Goal: Information Seeking & Learning: Learn about a topic

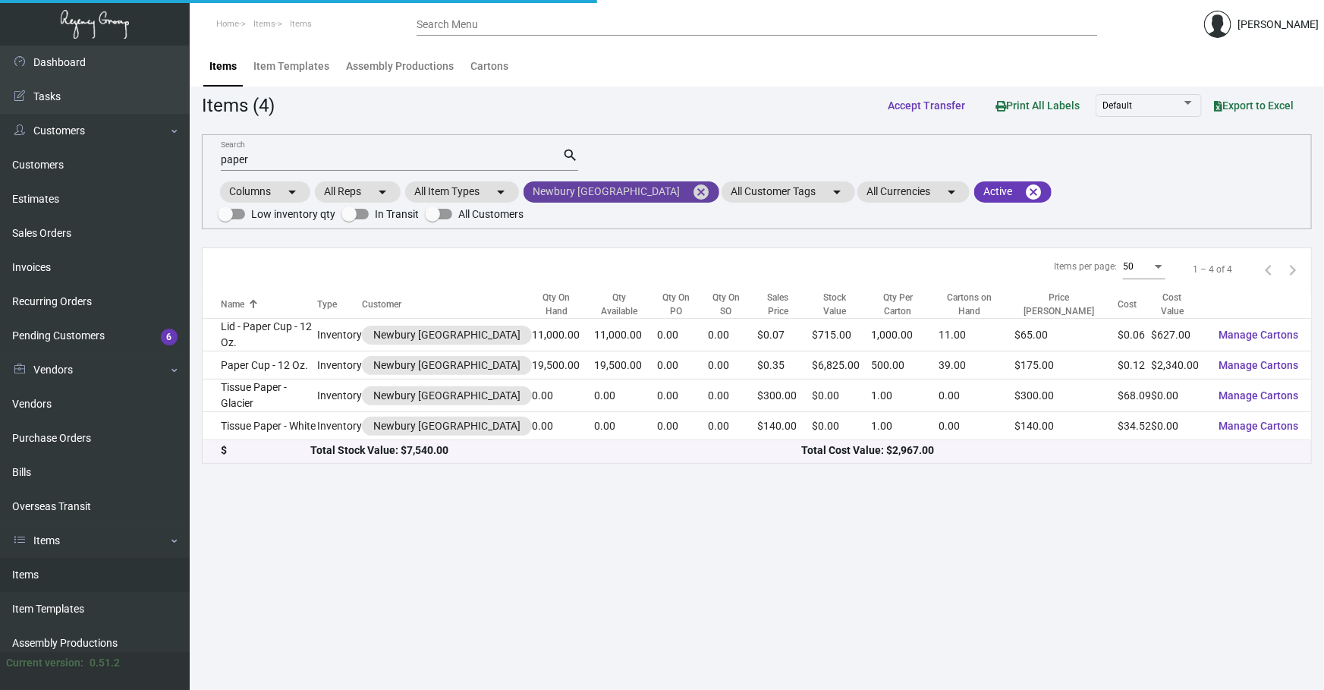
click at [692, 195] on mat-icon "cancel" at bounding box center [701, 192] width 18 height 18
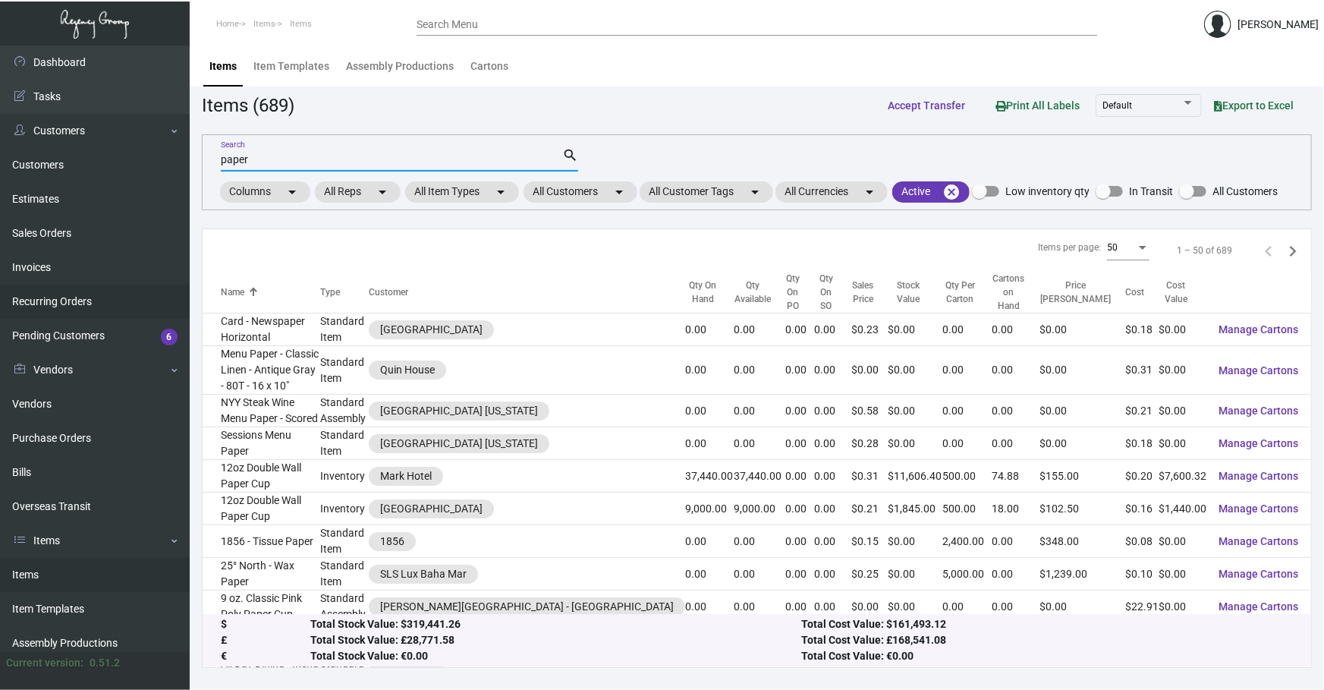
drag, startPoint x: 497, startPoint y: 159, endPoint x: 0, endPoint y: 308, distance: 518.6
click at [0, 252] on div "Dashboard Dashboard Tasks Customers Customers Estimates Sales Orders Invoices R…" at bounding box center [662, 368] width 1324 height 644
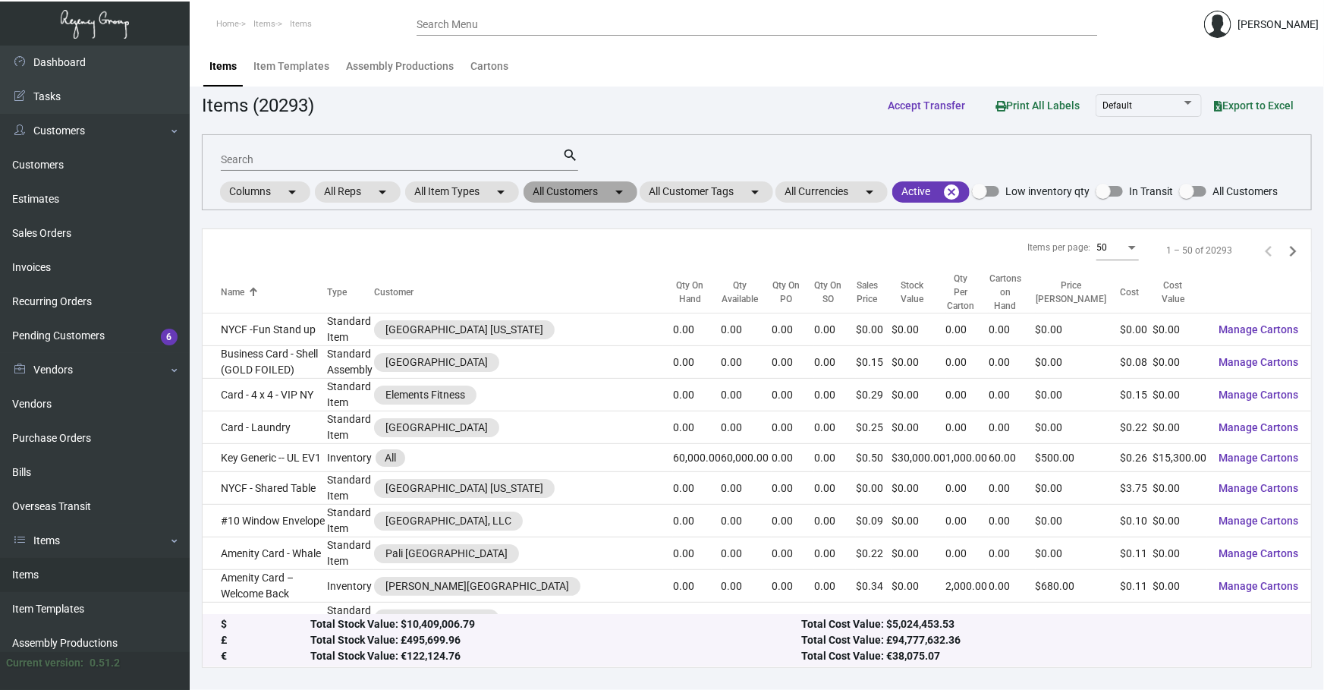
click at [614, 196] on mat-icon "arrow_drop_down" at bounding box center [619, 192] width 18 height 18
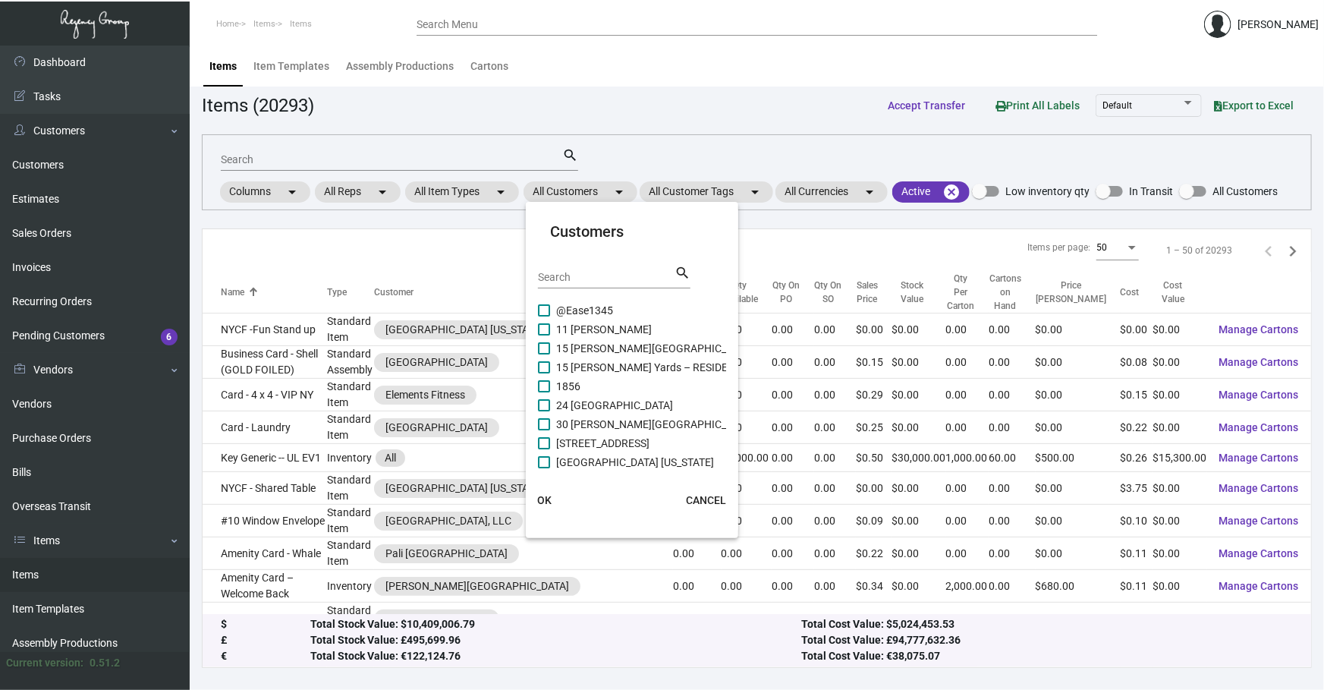
click at [620, 275] on input "Search" at bounding box center [606, 278] width 137 height 12
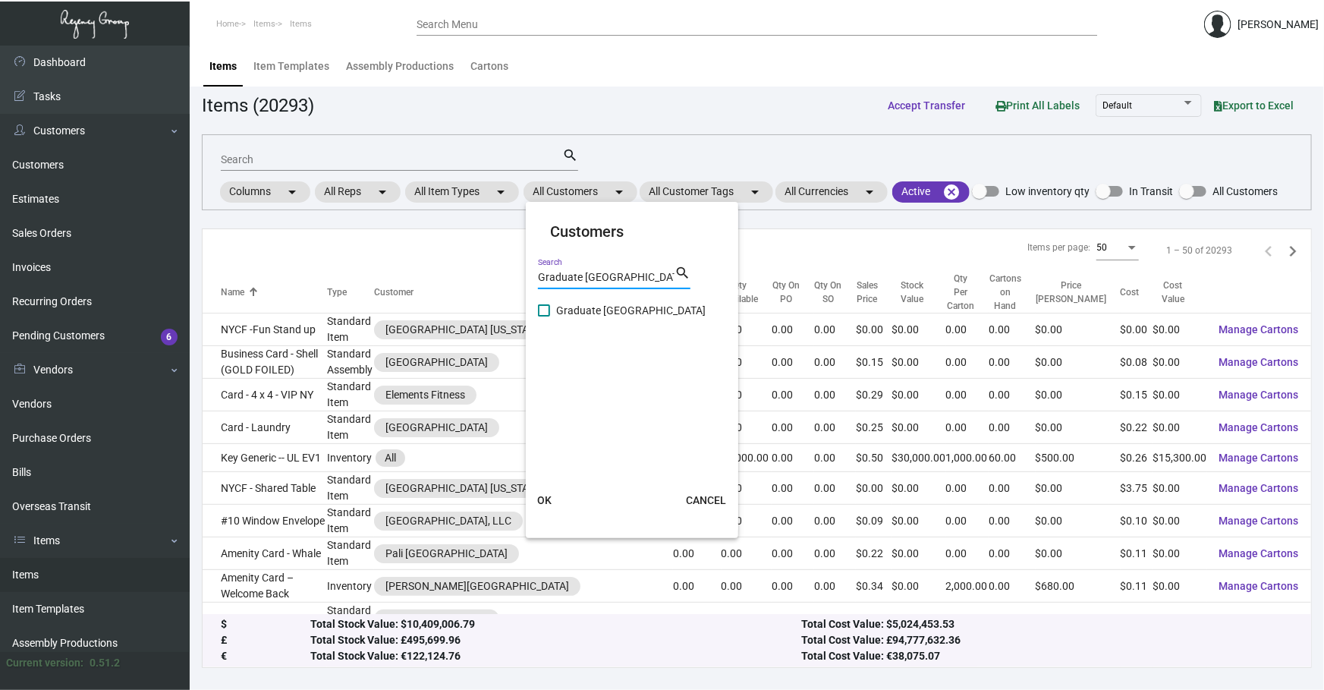
type input "Graduate [GEOGRAPHIC_DATA]"
click at [616, 305] on span "Graduate [GEOGRAPHIC_DATA]" at bounding box center [630, 310] width 149 height 18
click at [544, 316] on input "Graduate [GEOGRAPHIC_DATA]" at bounding box center [543, 316] width 1 height 1
checkbox input "true"
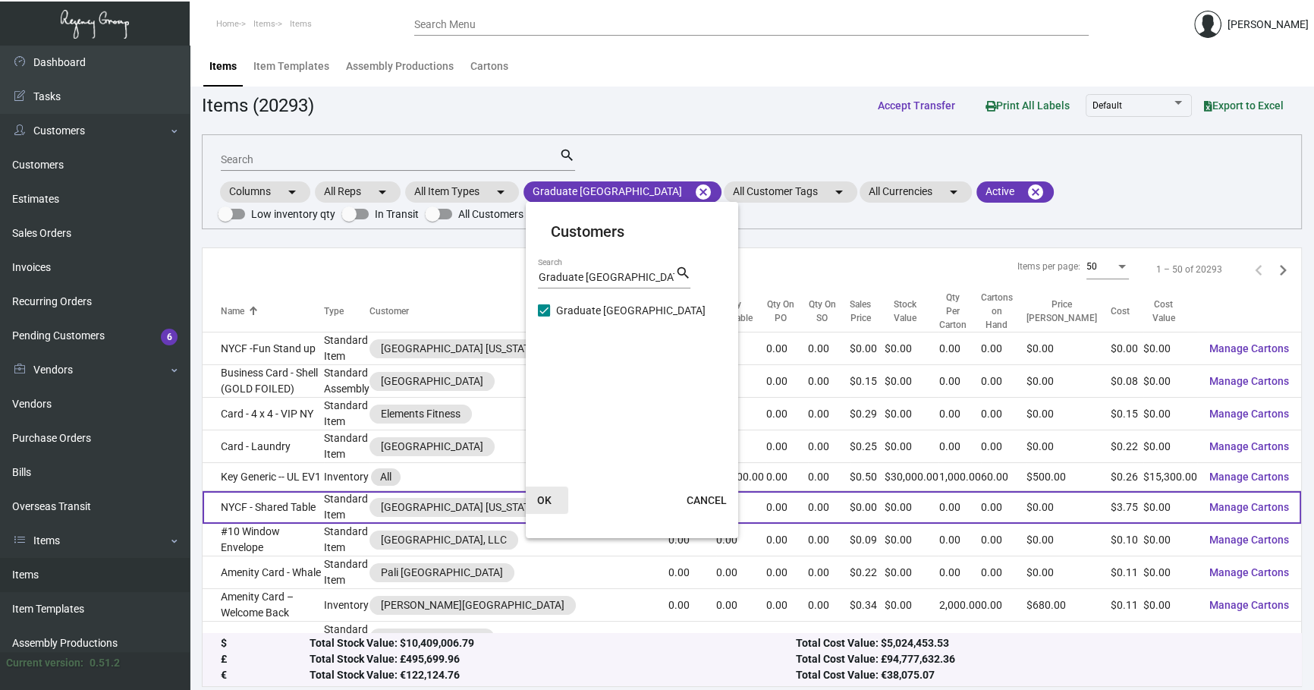
click at [546, 500] on span "OK" at bounding box center [544, 500] width 14 height 12
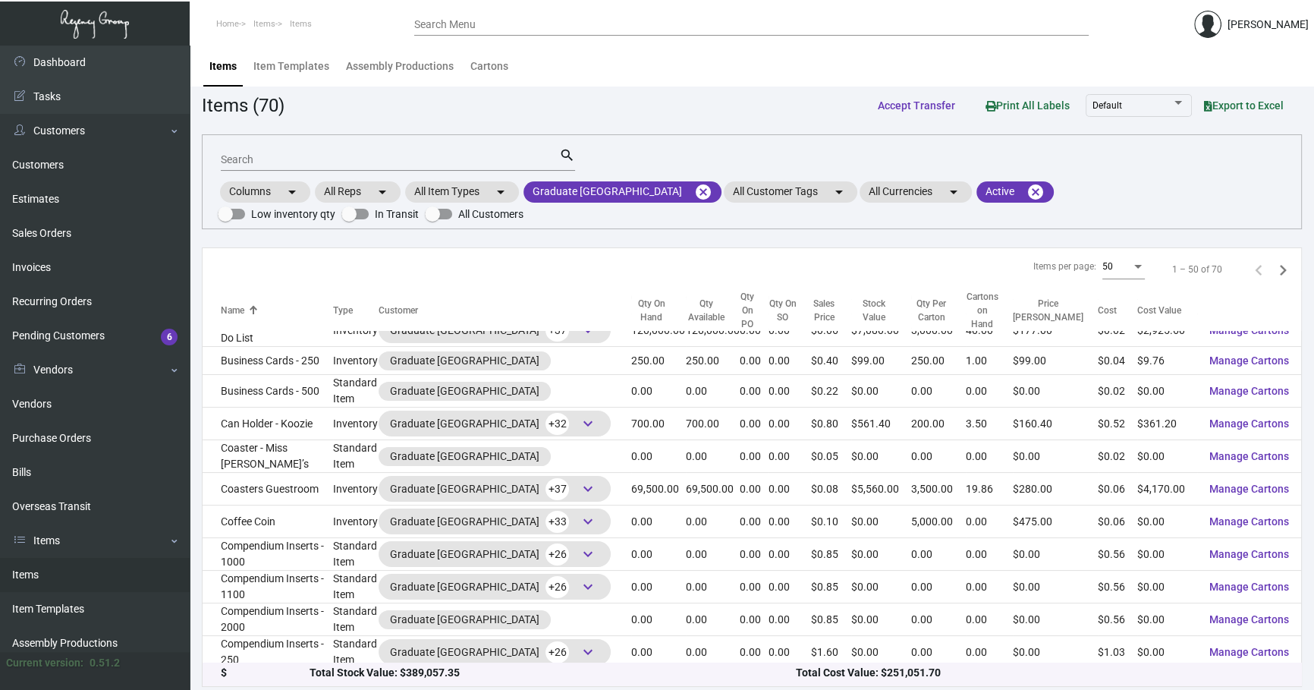
scroll to position [137, 0]
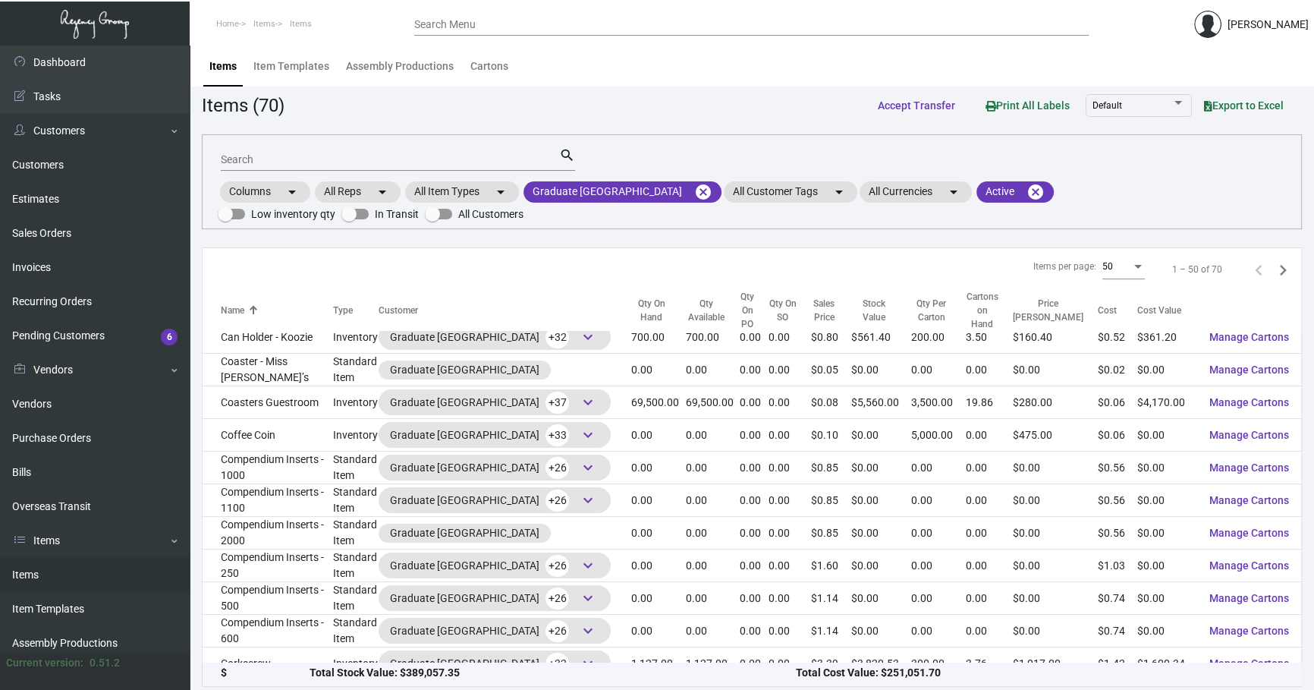
click at [315, 149] on div "Search" at bounding box center [390, 159] width 338 height 24
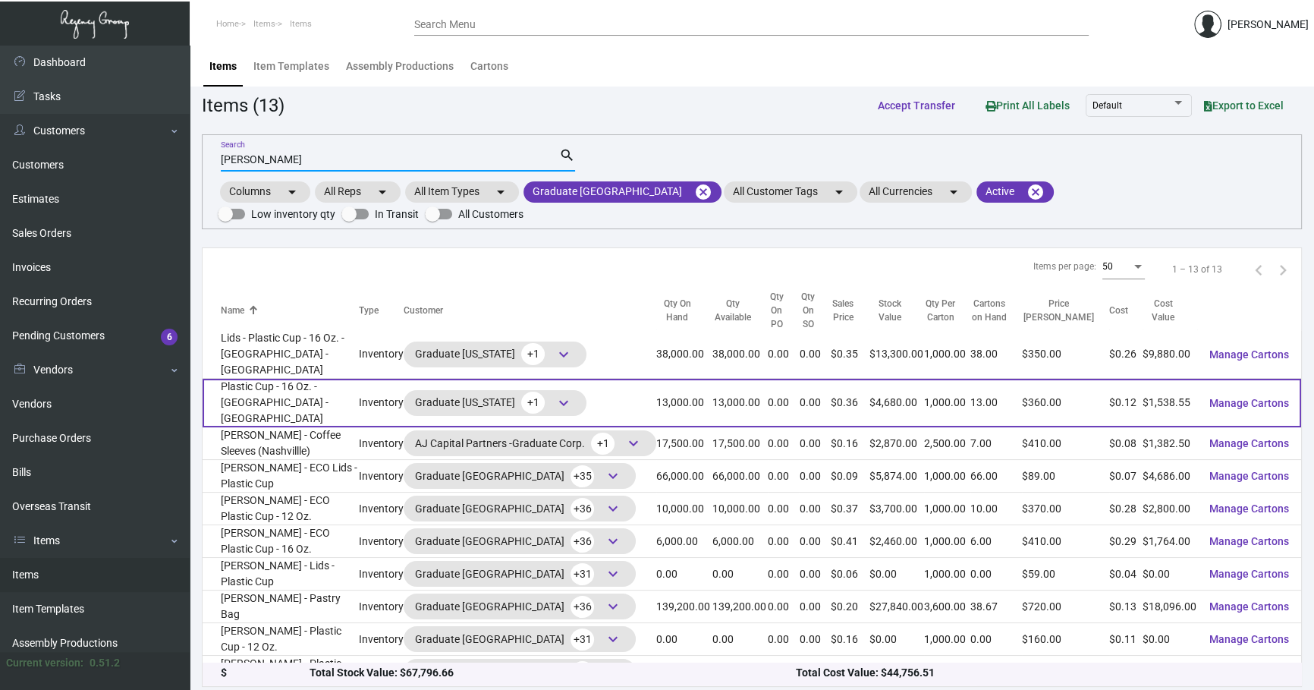
scroll to position [1, 0]
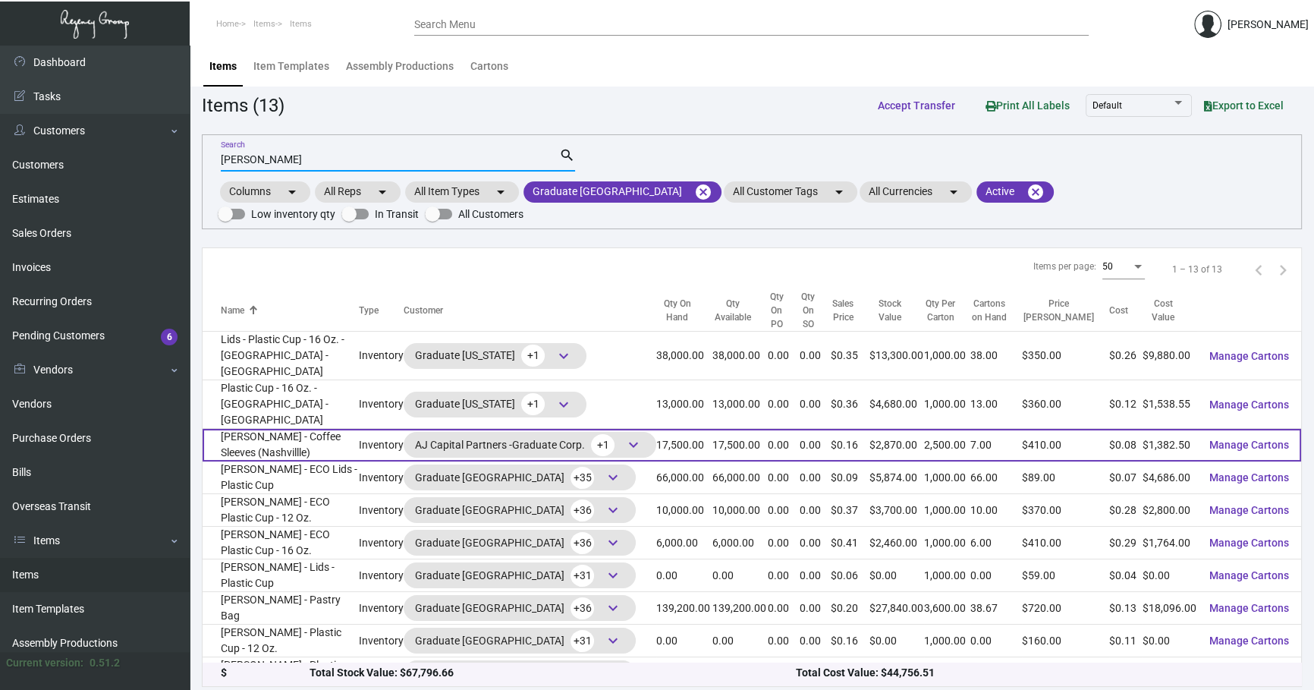
type input "[PERSON_NAME]"
click at [290, 429] on td "[PERSON_NAME] - Coffee Sleeves (Nashvillle)" at bounding box center [281, 445] width 156 height 33
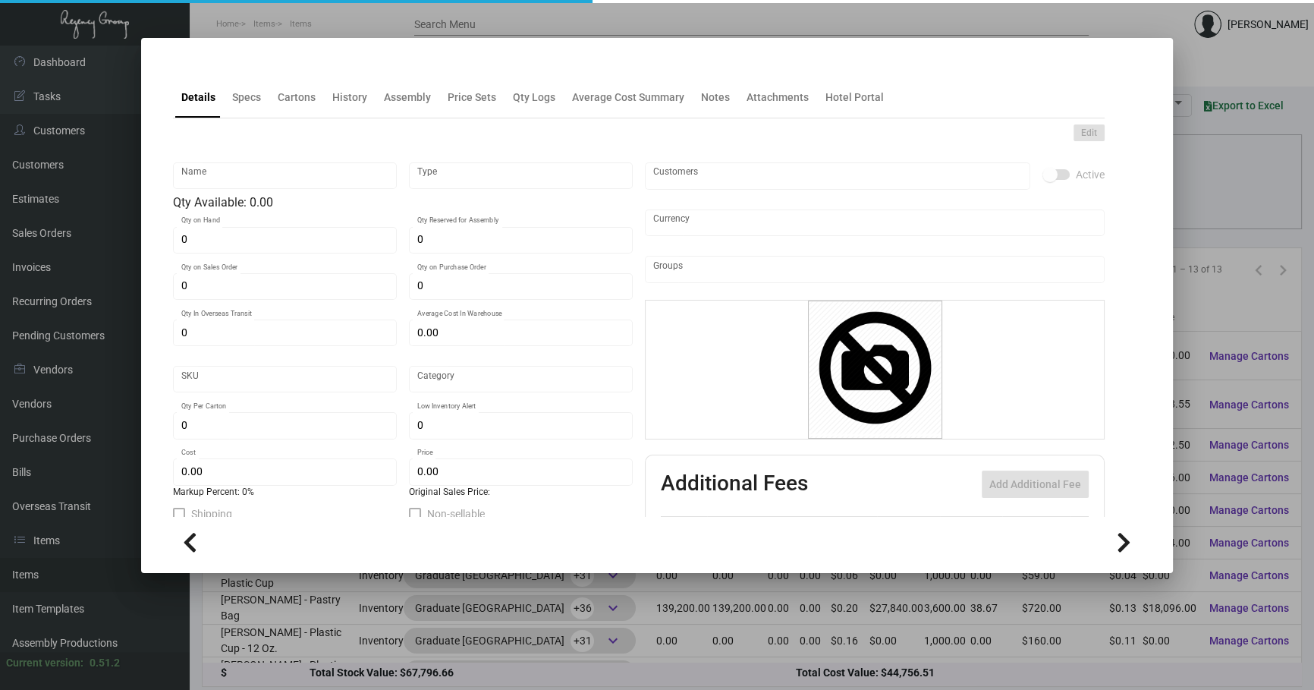
type input "[PERSON_NAME] - Coffee Sleeves (Nashvillle)"
type input "Inventory"
type input "17,500"
type input "$ 0.11434"
type input "SL"
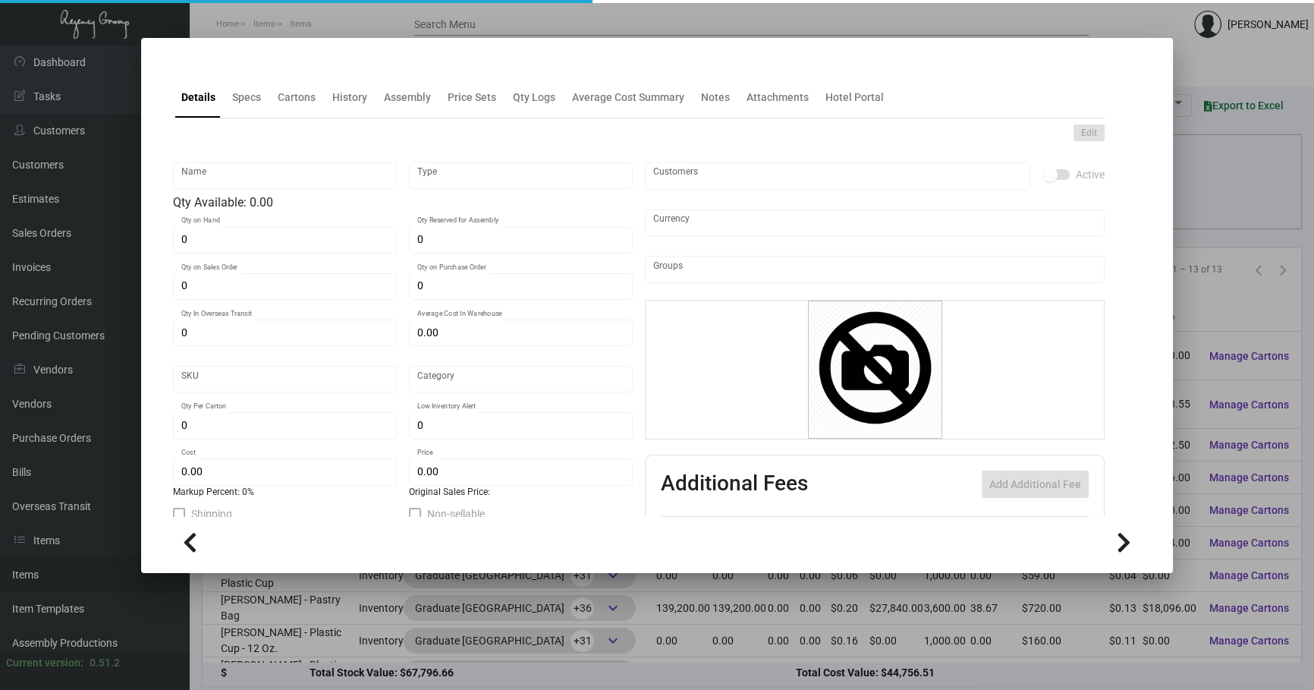
type input "Overseas"
type input "2,500"
type input "15,000"
type input "$ 0.079"
type input "$ 0.164"
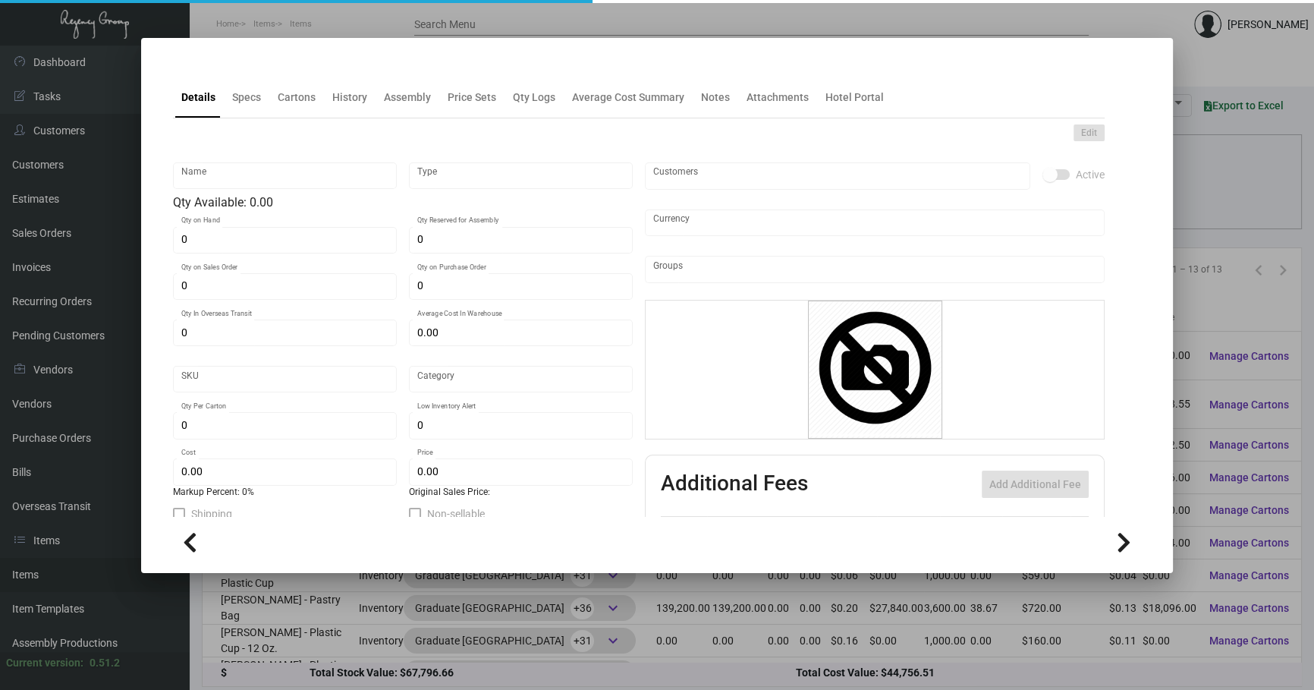
checkbox input "true"
type input "United States Dollar $"
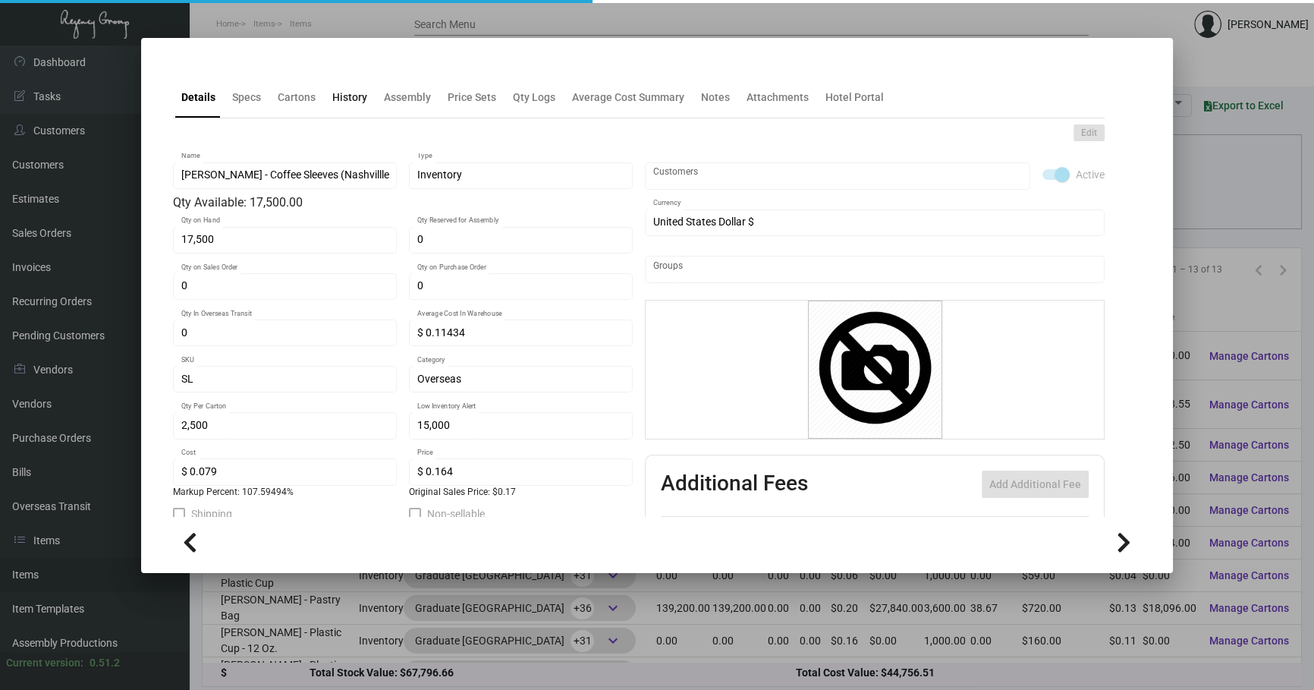
click at [357, 101] on div "History" at bounding box center [349, 98] width 35 height 16
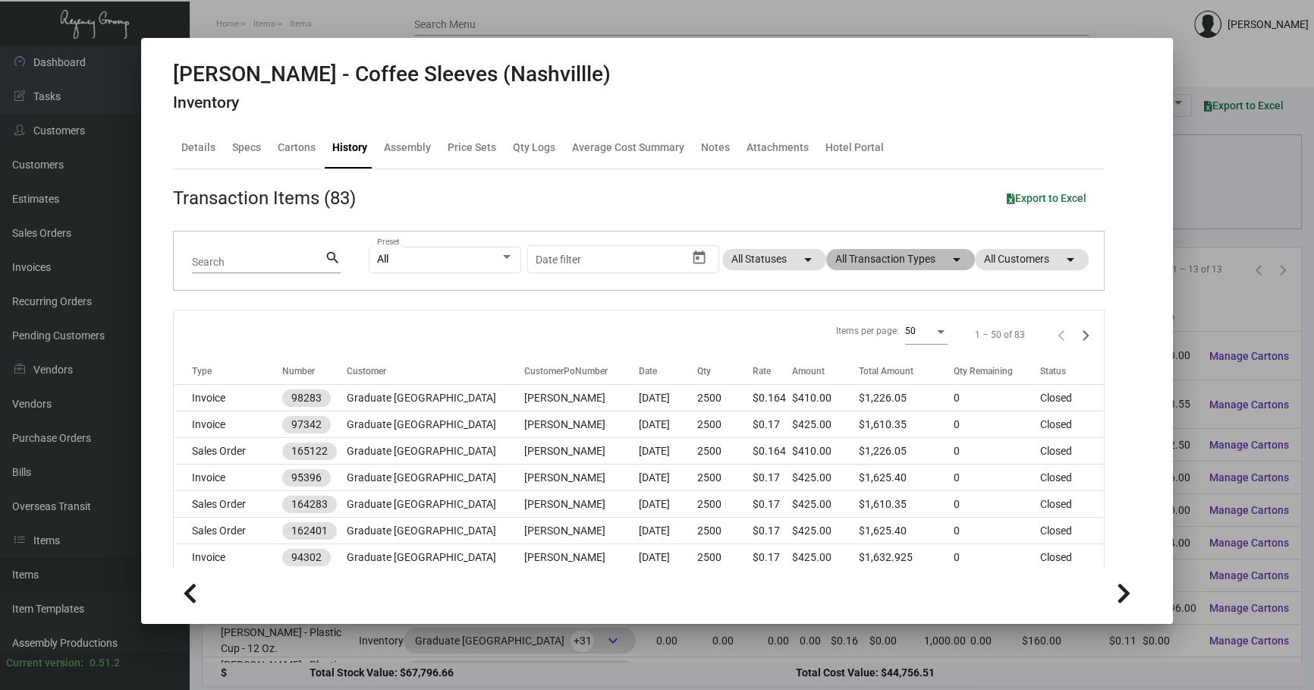
click at [913, 252] on mat-chip "All Transaction Types arrow_drop_down" at bounding box center [900, 259] width 149 height 21
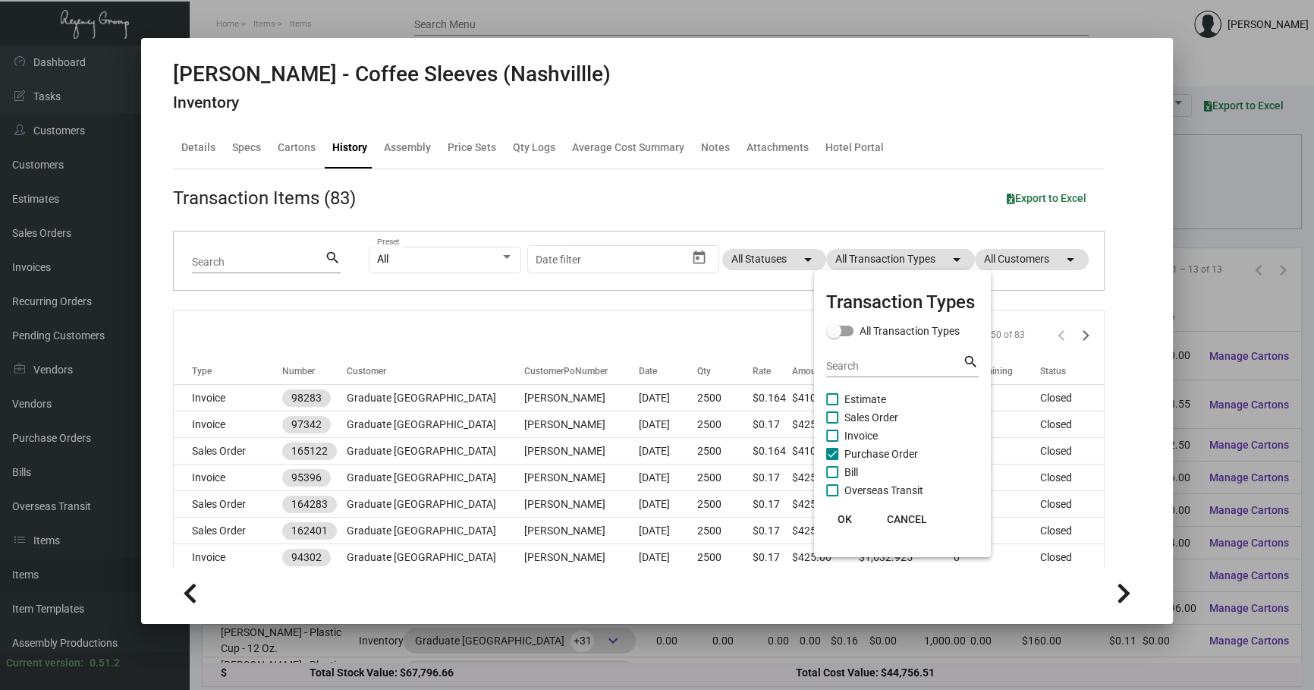
click at [854, 450] on span "Purchase Order" at bounding box center [881, 454] width 74 height 18
click at [832, 460] on input "Purchase Order" at bounding box center [831, 460] width 1 height 1
click at [855, 450] on span "Purchase Order" at bounding box center [881, 454] width 74 height 18
click at [832, 460] on input "Purchase Order" at bounding box center [831, 460] width 1 height 1
checkbox input "true"
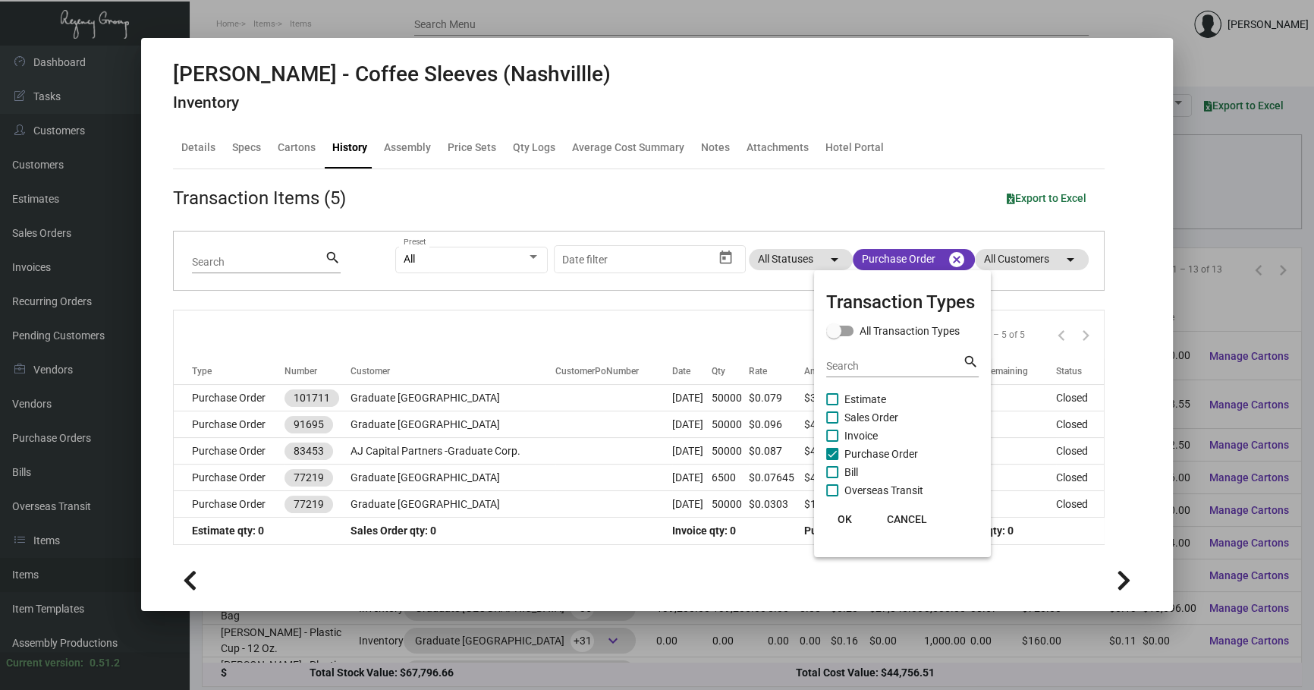
click at [723, 336] on div at bounding box center [657, 345] width 1314 height 690
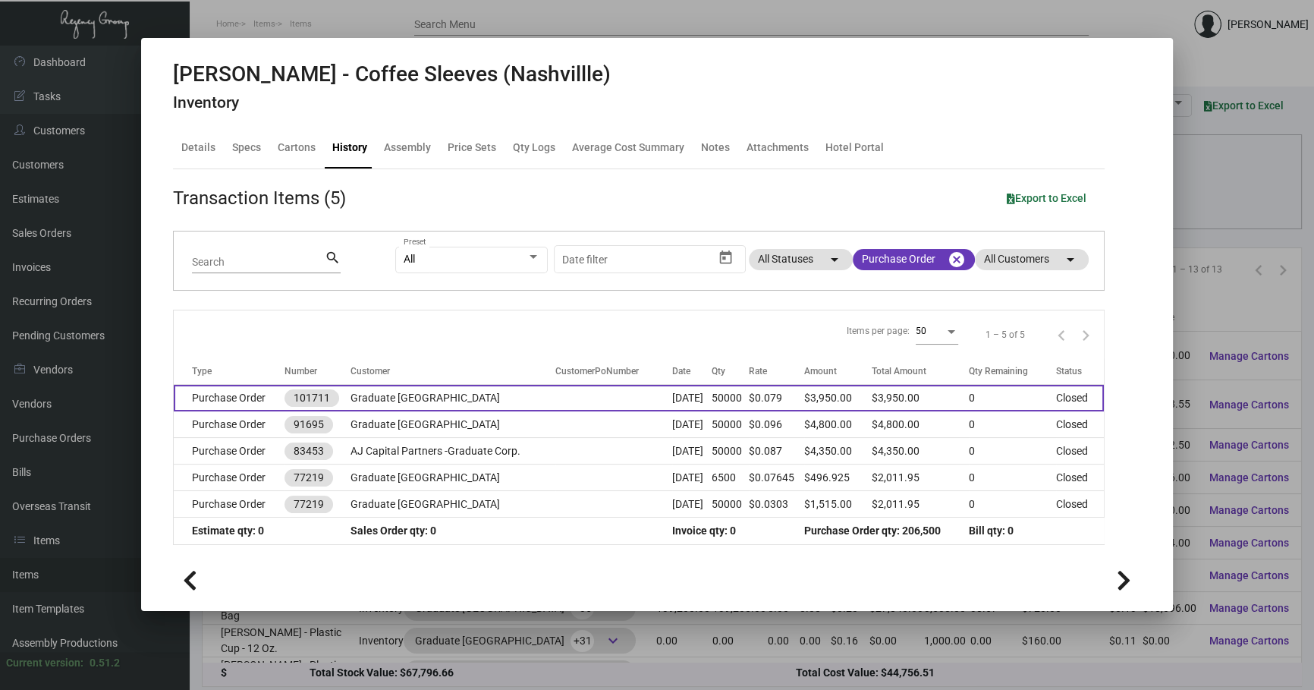
click at [710, 386] on td "[DATE]" at bounding box center [691, 398] width 39 height 27
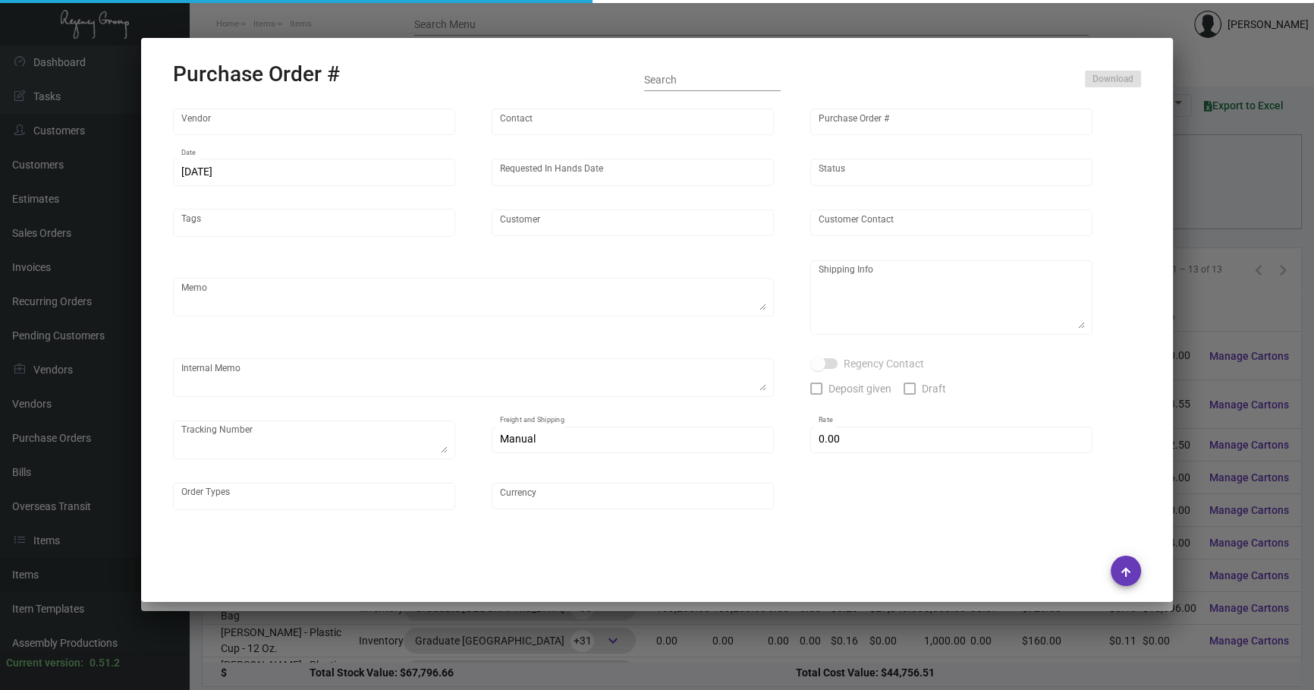
type input "SunPlus Promo Inc."
type input "[PERSON_NAME]"
type input "101711"
type input "[DATE]"
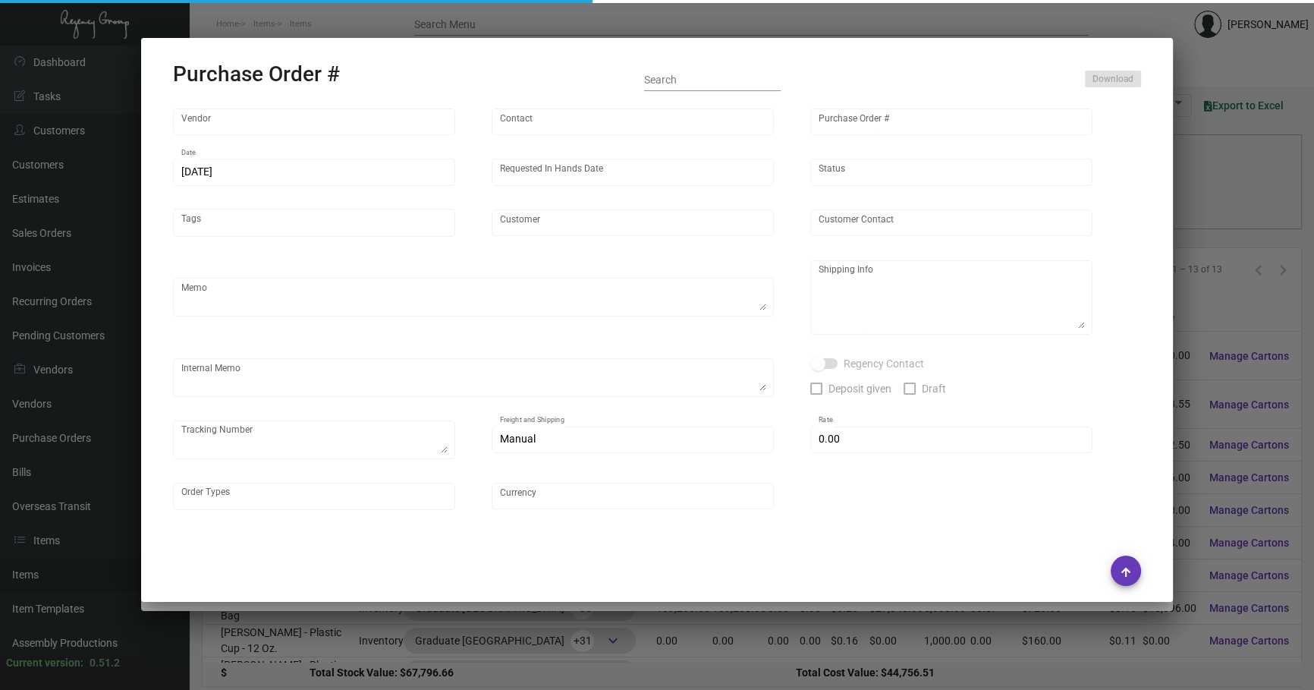
type input "Graduate [GEOGRAPHIC_DATA]"
type textarea "Ship via AIR."
type textarea "Regency Group NJ - [PERSON_NAME] [STREET_ADDRESS]"
type textarea "NJ Warehouse."
checkbox input "true"
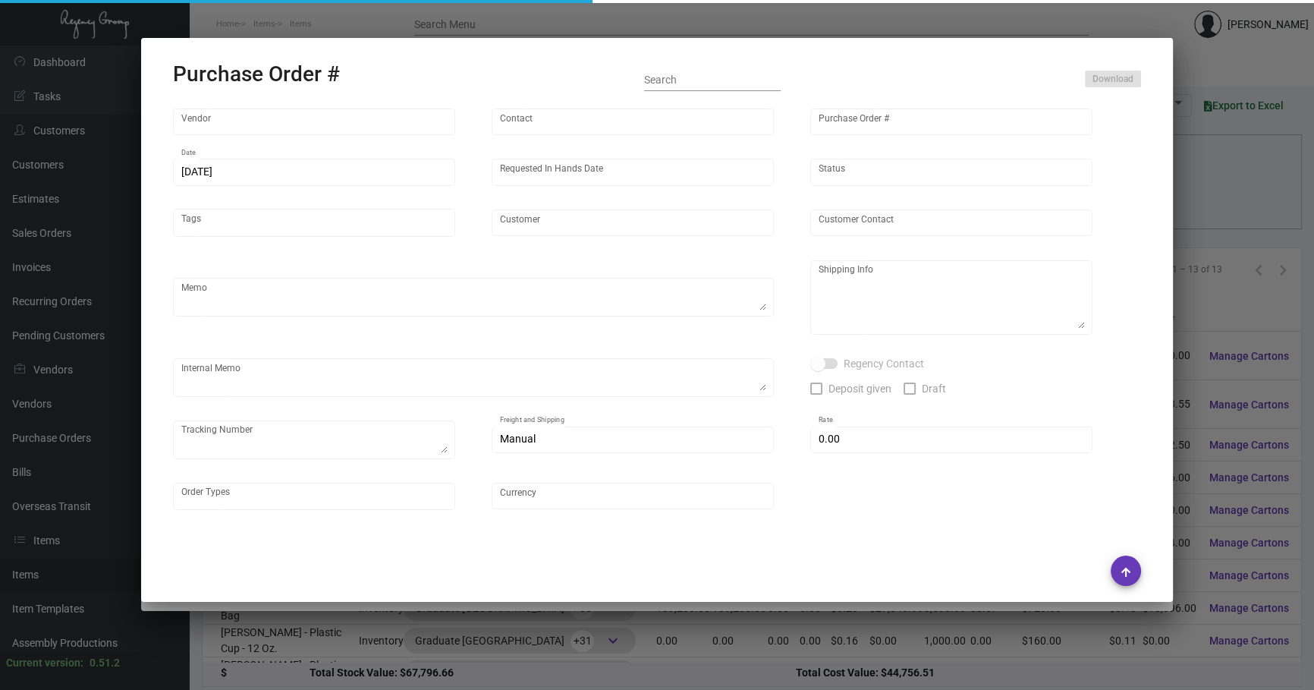
type input "$ 0.00"
type input "United States Dollar $"
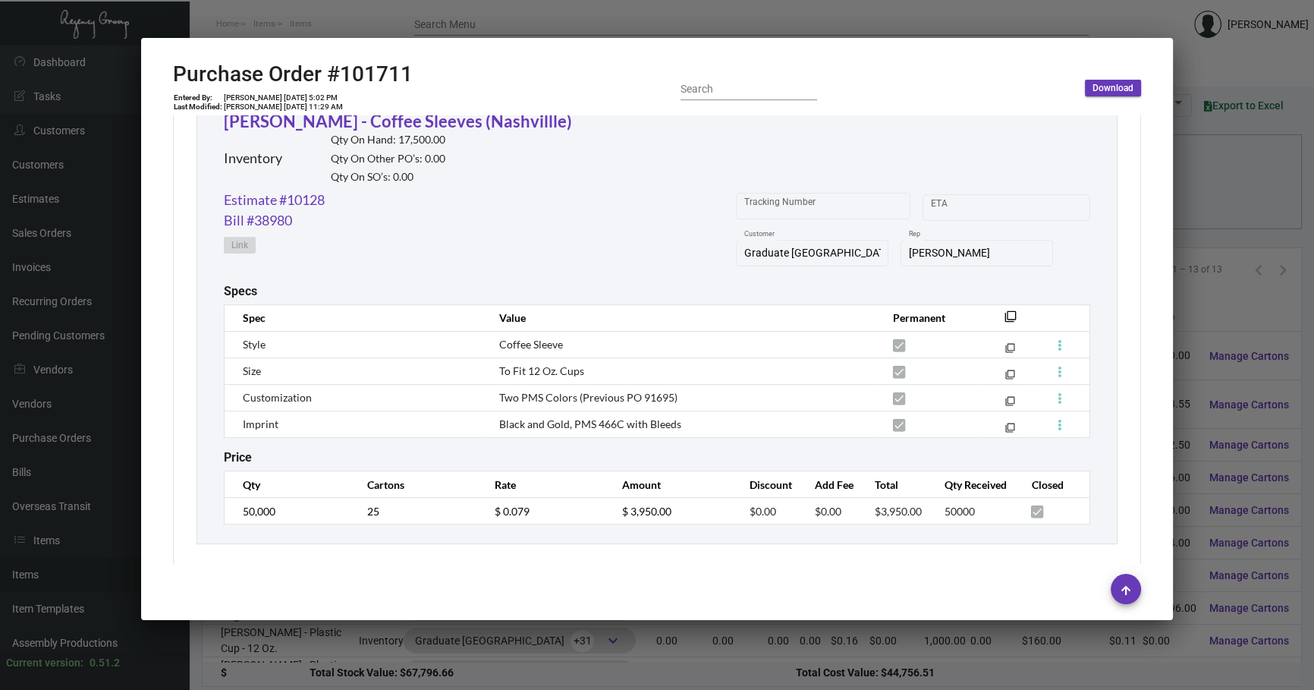
scroll to position [744, 0]
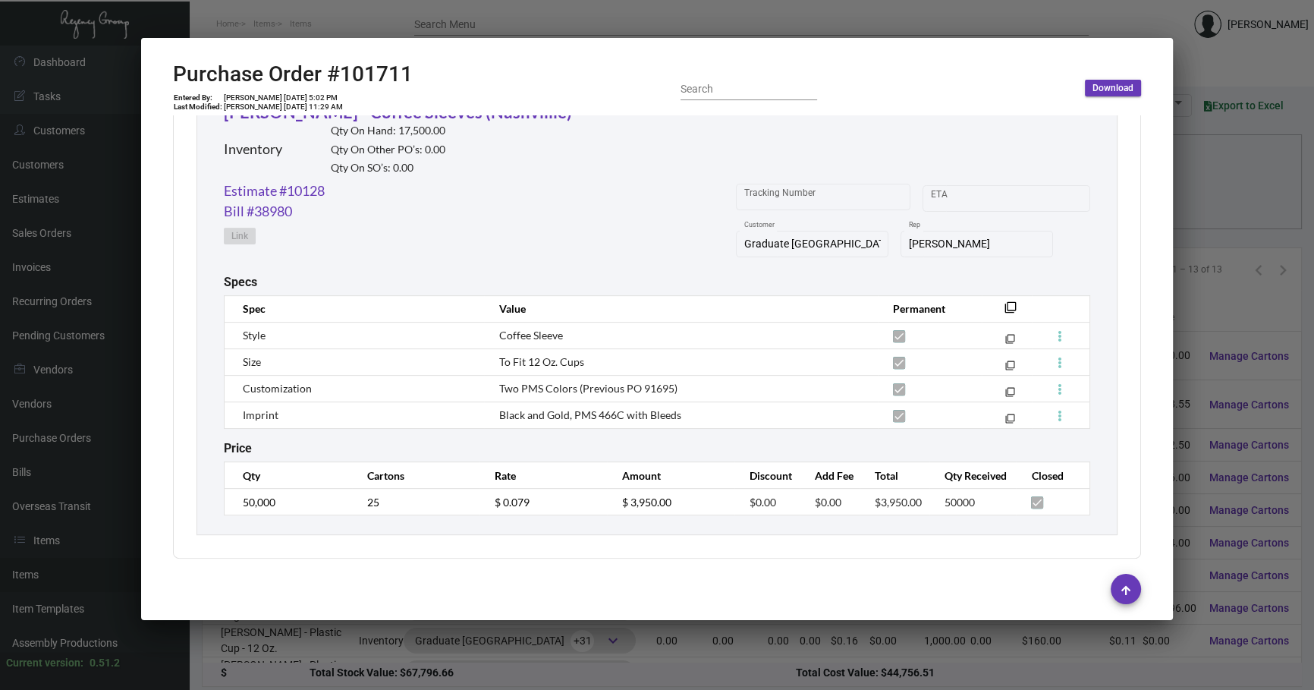
click at [480, 675] on div at bounding box center [657, 345] width 1314 height 690
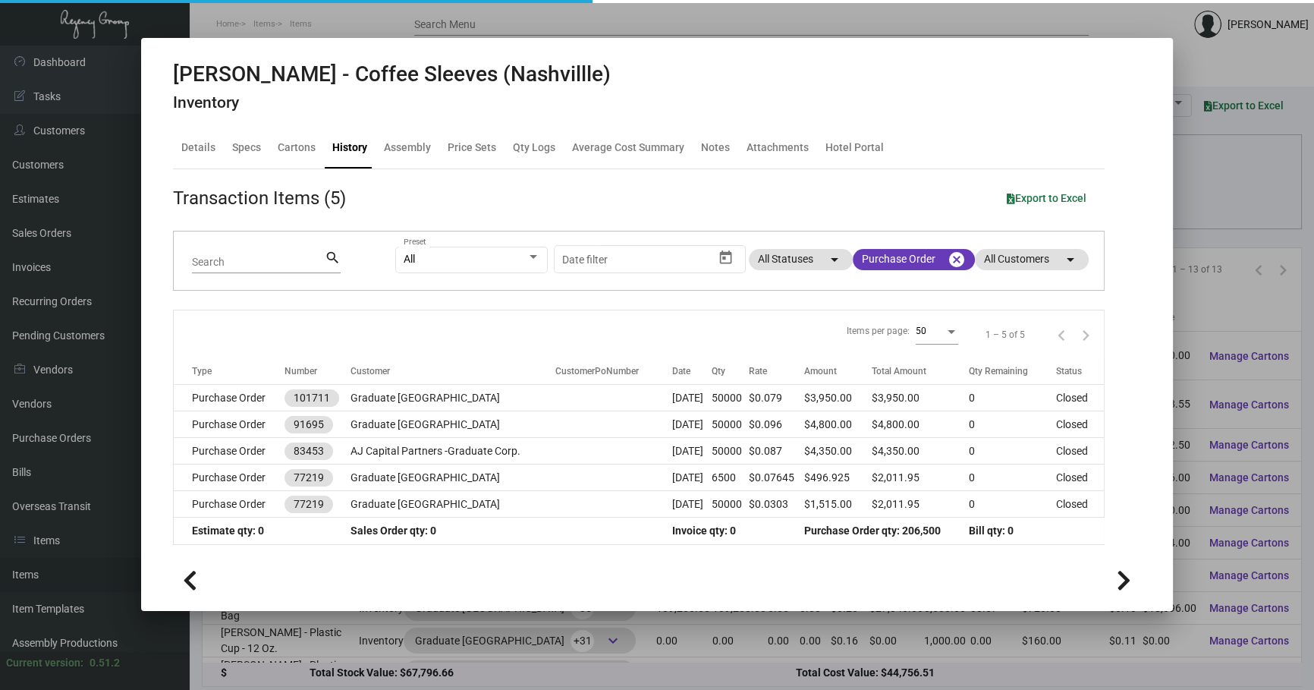
click at [461, 649] on div at bounding box center [657, 345] width 1314 height 690
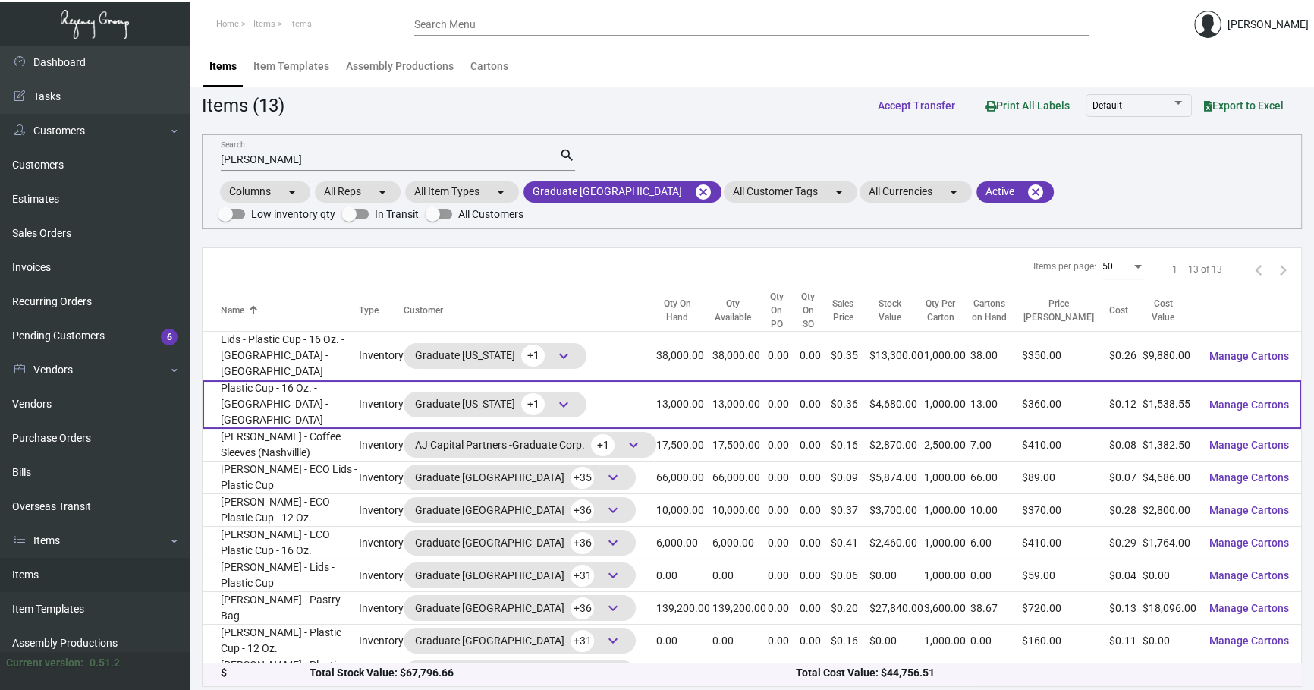
click at [324, 380] on td "Plastic Cup - 16 Oz. - [GEOGRAPHIC_DATA] - [GEOGRAPHIC_DATA]" at bounding box center [281, 404] width 156 height 49
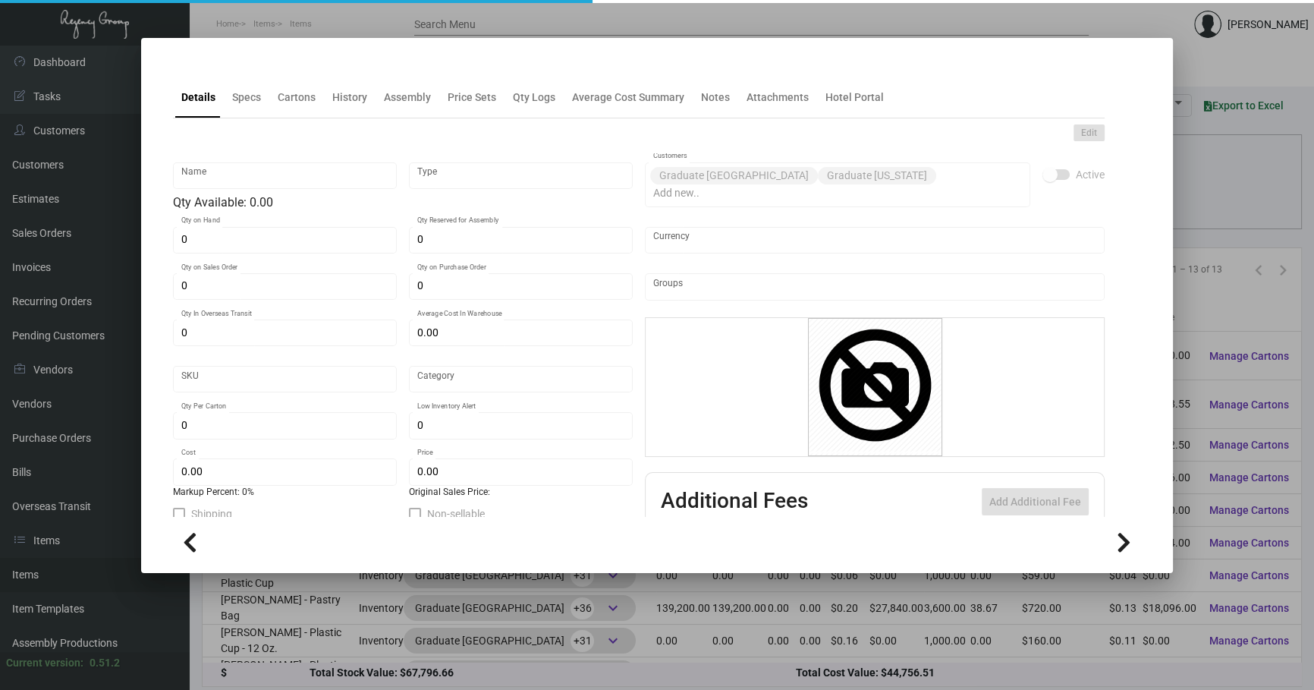
type input "Plastic Cup - 16 Oz. - [GEOGRAPHIC_DATA] - [GEOGRAPHIC_DATA]"
type input "Inventory"
type input "13,000"
type input "$ 0.11434"
type input "Standard"
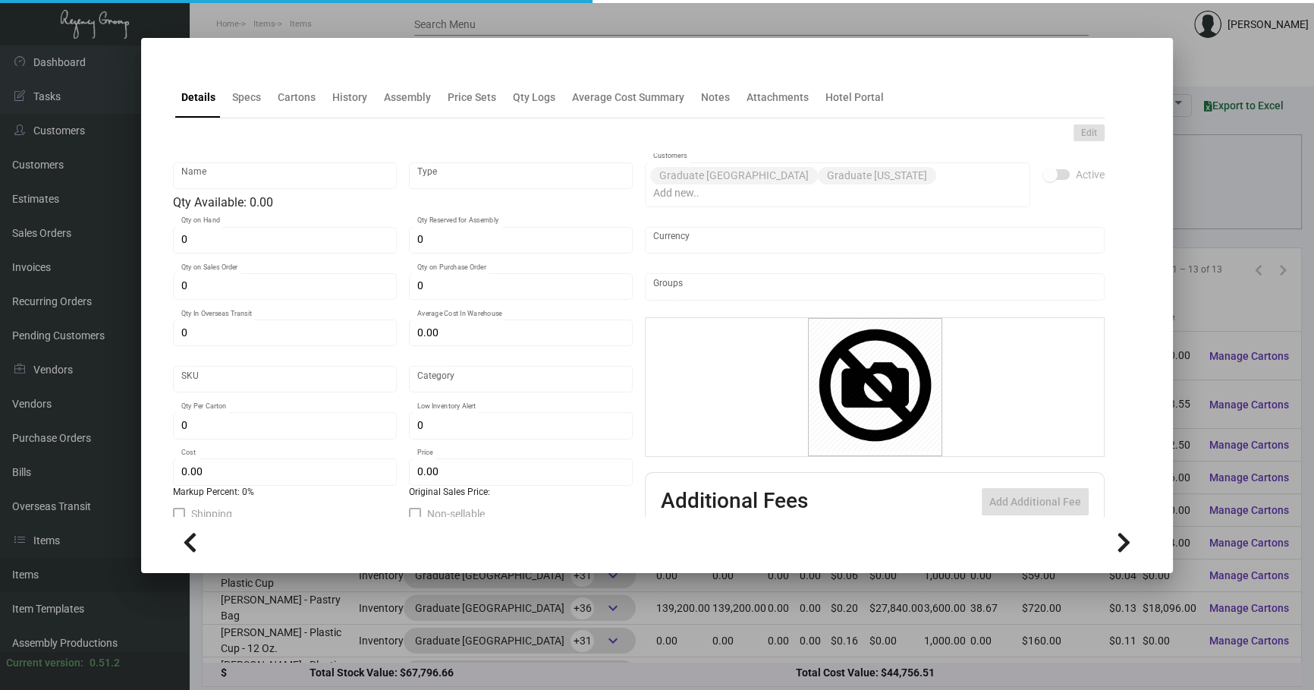
type input "1,000"
type input "20,000"
type input "$ 0.11835"
type input "$ 0.36"
checkbox input "true"
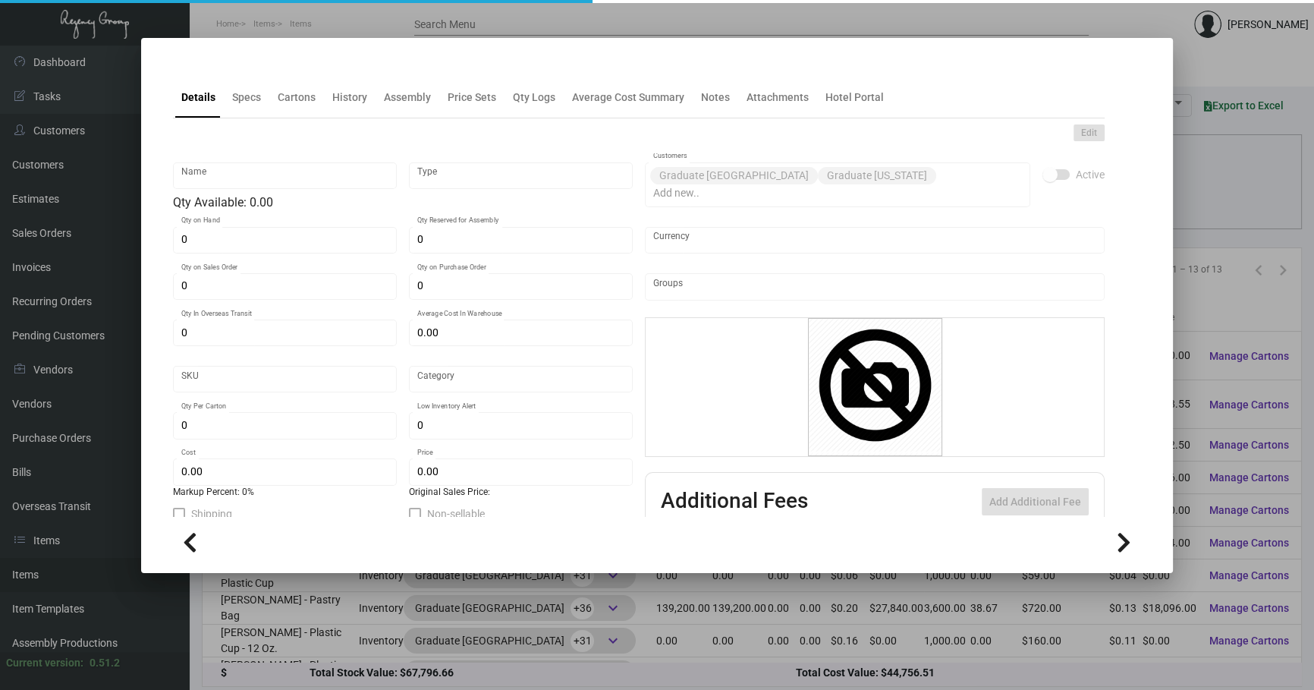
checkbox input "true"
type input "United States Dollar $"
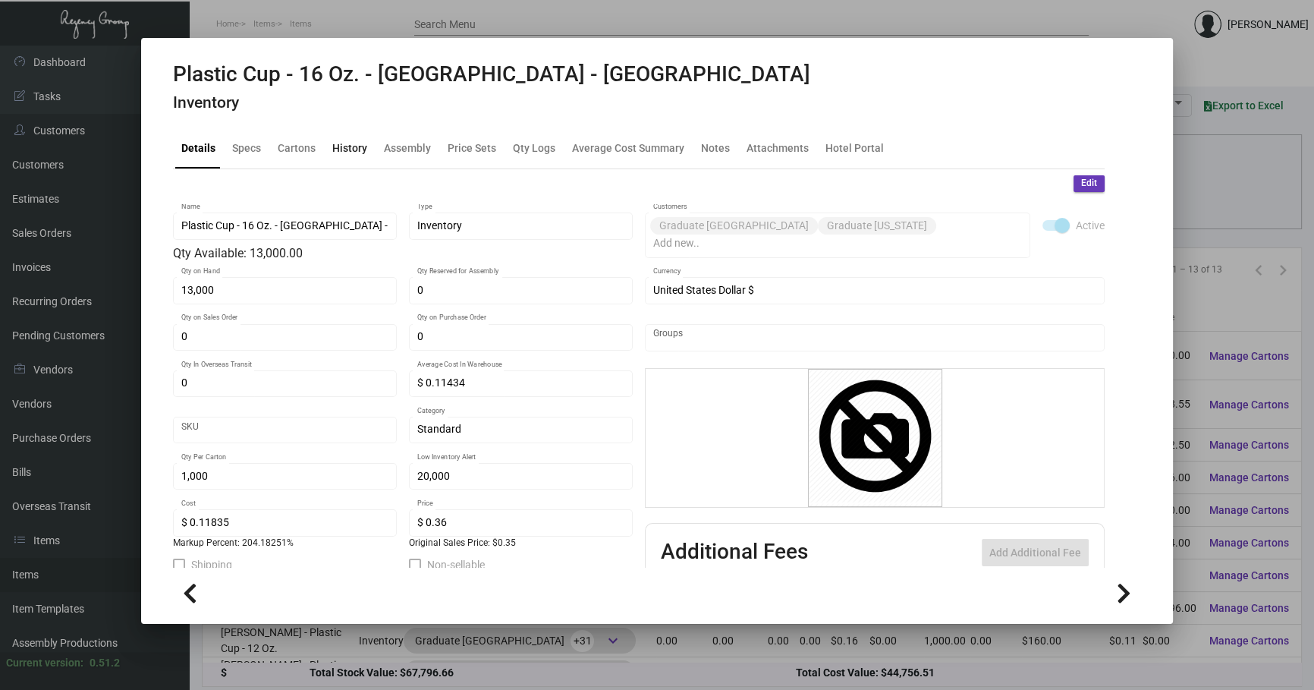
click at [356, 144] on div "History" at bounding box center [349, 148] width 35 height 16
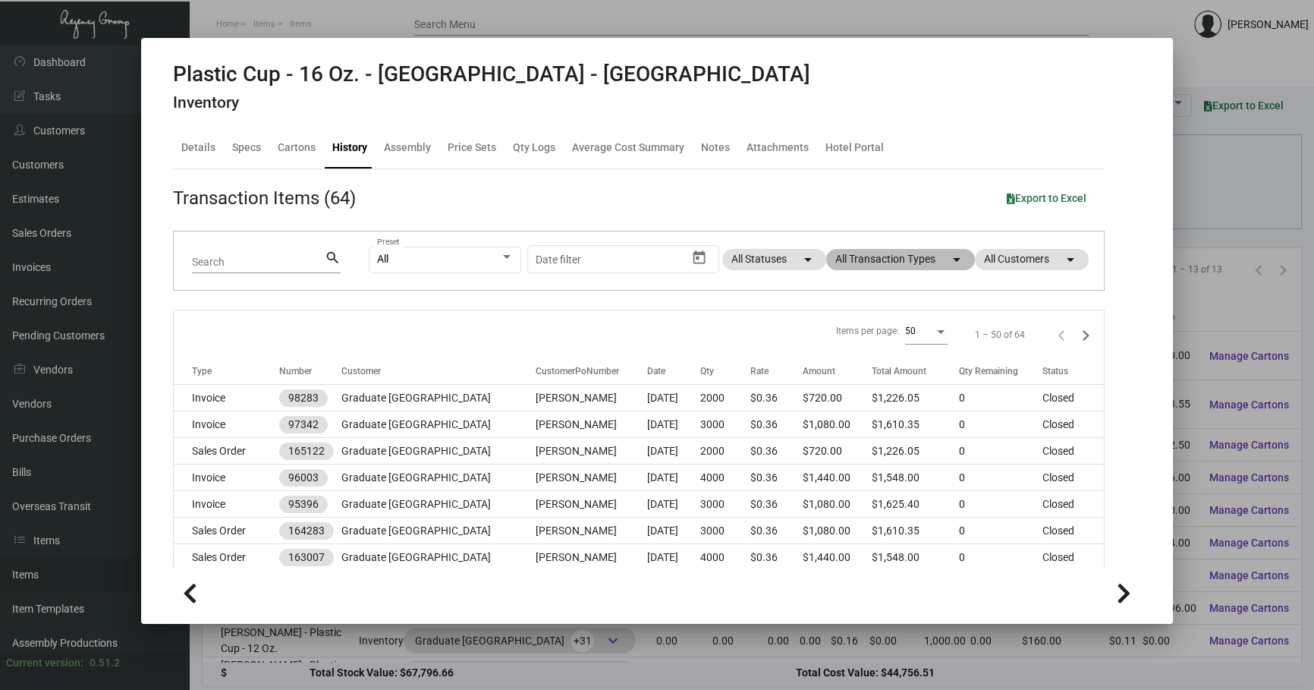
click at [912, 262] on mat-chip "All Transaction Types arrow_drop_down" at bounding box center [900, 259] width 149 height 21
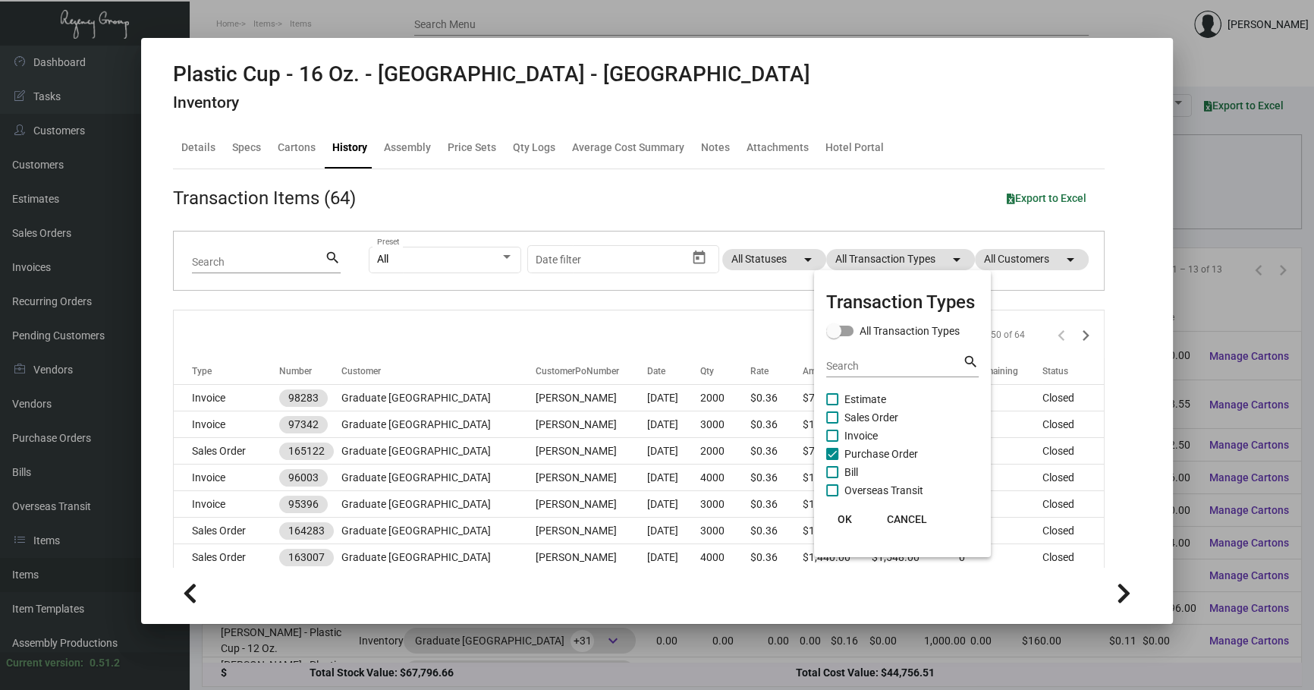
click at [867, 447] on span "Purchase Order" at bounding box center [881, 454] width 74 height 18
click at [832, 460] on input "Purchase Order" at bounding box center [831, 460] width 1 height 1
click at [867, 447] on span "Purchase Order" at bounding box center [881, 454] width 74 height 18
click at [832, 460] on input "Purchase Order" at bounding box center [831, 460] width 1 height 1
checkbox input "true"
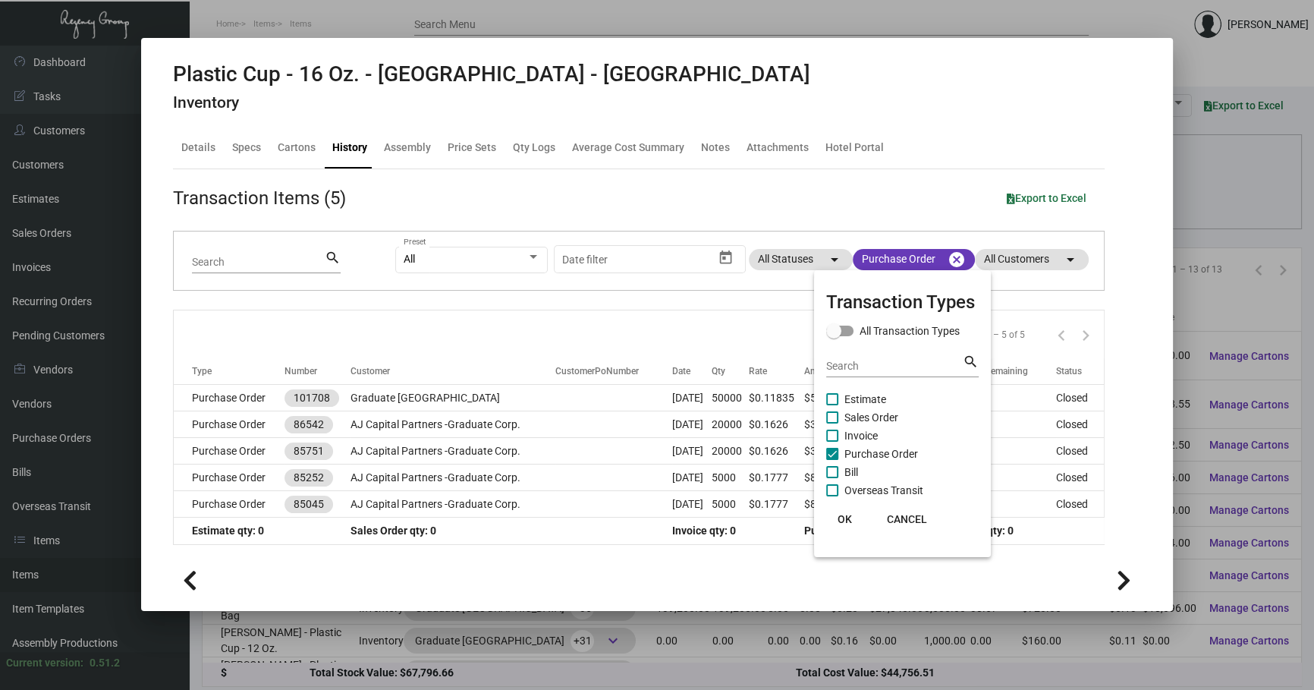
click at [764, 335] on div at bounding box center [657, 345] width 1314 height 690
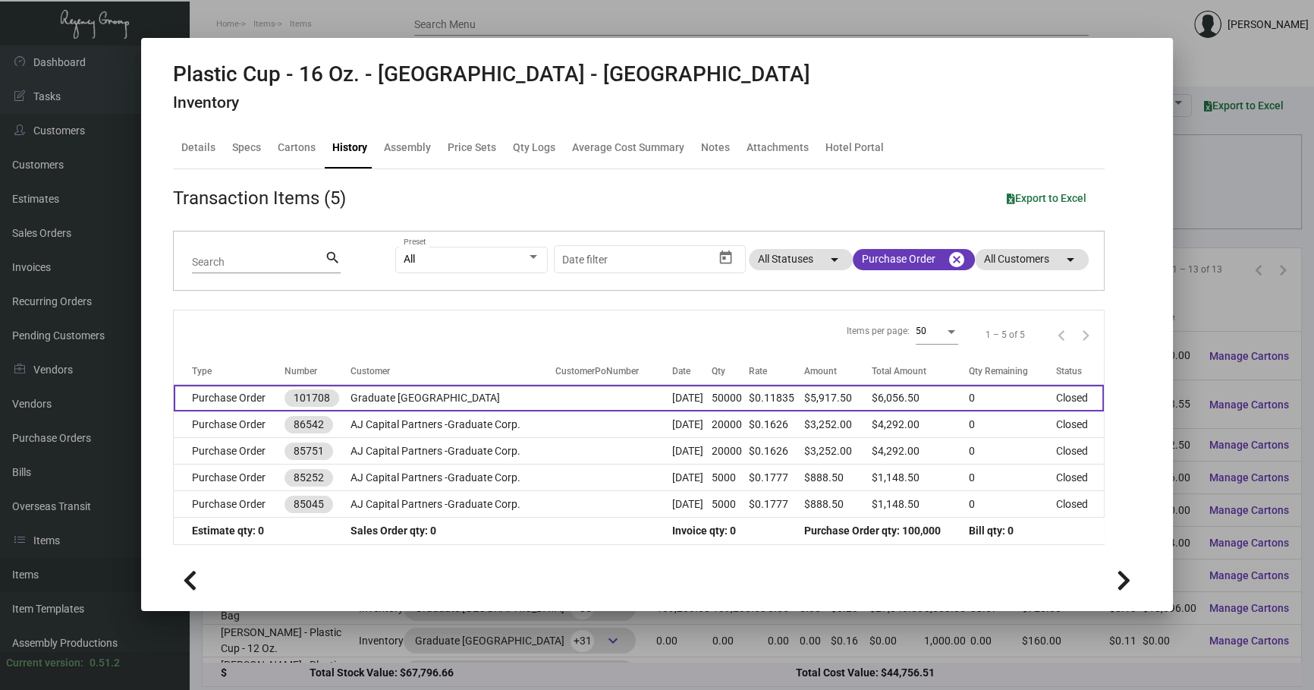
click at [651, 392] on td at bounding box center [613, 398] width 117 height 27
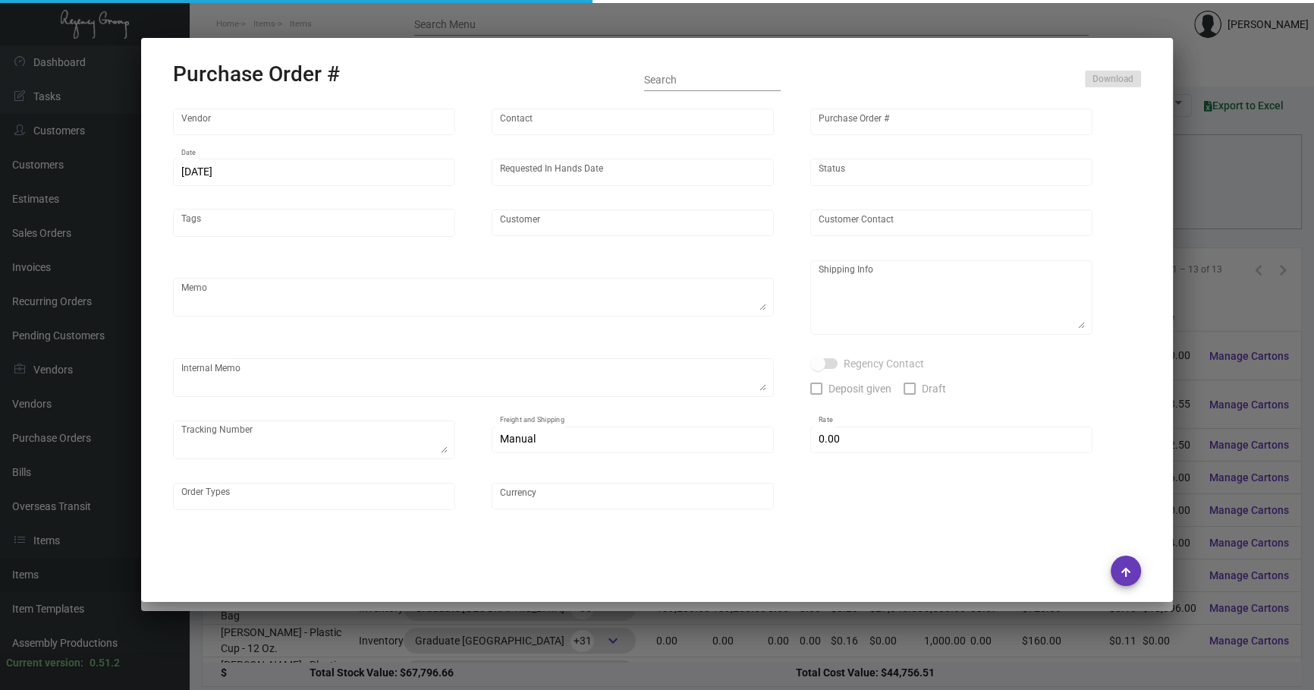
type input "YESPAC"
type input "Order Entry"
type input "101708"
type input "[DATE]"
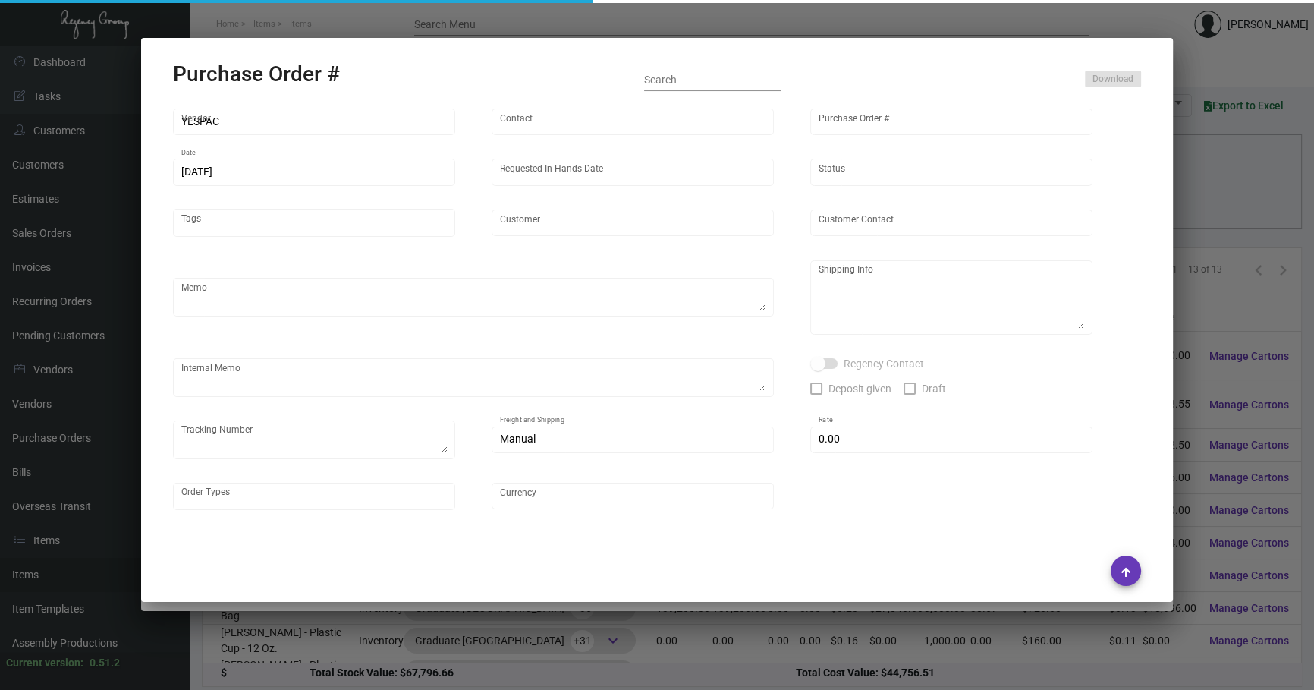
type input "Graduate [GEOGRAPHIC_DATA]"
type textarea "Please confirm freight quote before shipping."
type textarea "Regency Group NJ - [PERSON_NAME] [STREET_ADDRESS]"
type textarea "NJ Warehouse. 11/20 - 3 pallets, fast freight/fast and secure $275.00 - 114110"
checkbox input "true"
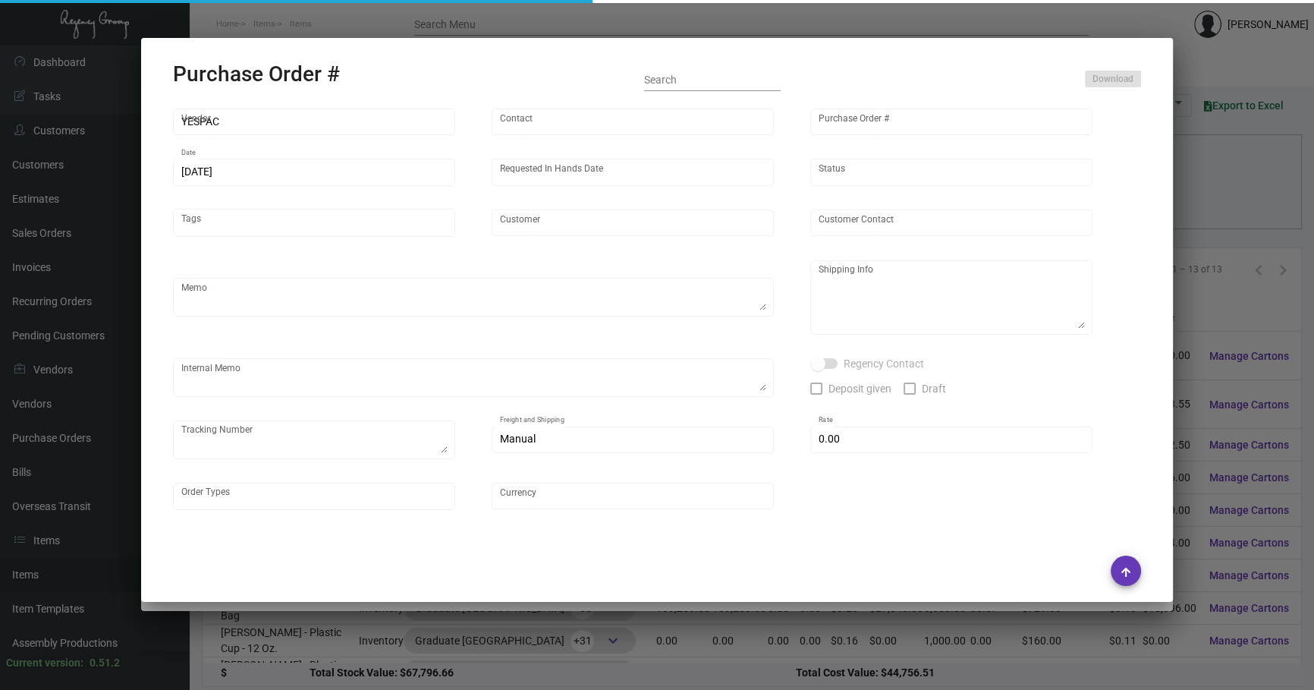
type input "$ 14.00"
type input "United States Dollar $"
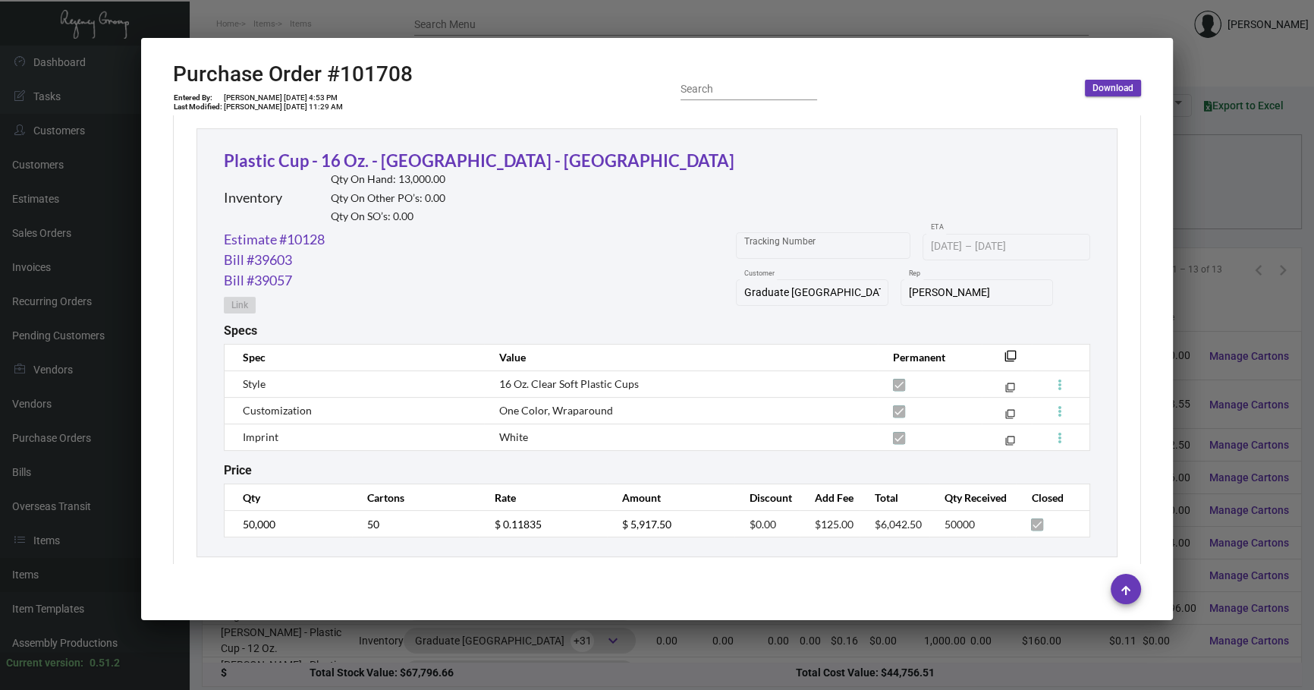
scroll to position [718, 0]
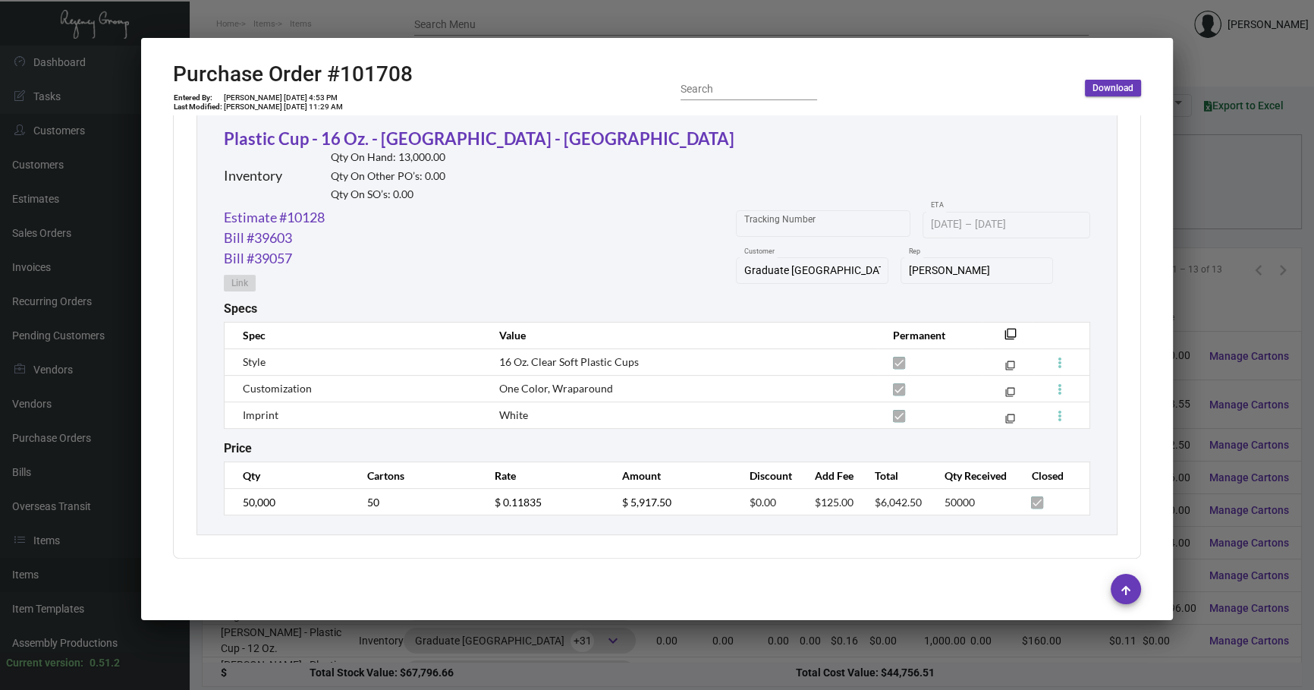
click at [834, 426] on div "Plastic Cup - 16 Oz. - [GEOGRAPHIC_DATA] - [PERSON_NAME] Inventory Qty On Hand:…" at bounding box center [656, 320] width 921 height 429
click at [496, 579] on div at bounding box center [657, 588] width 968 height 30
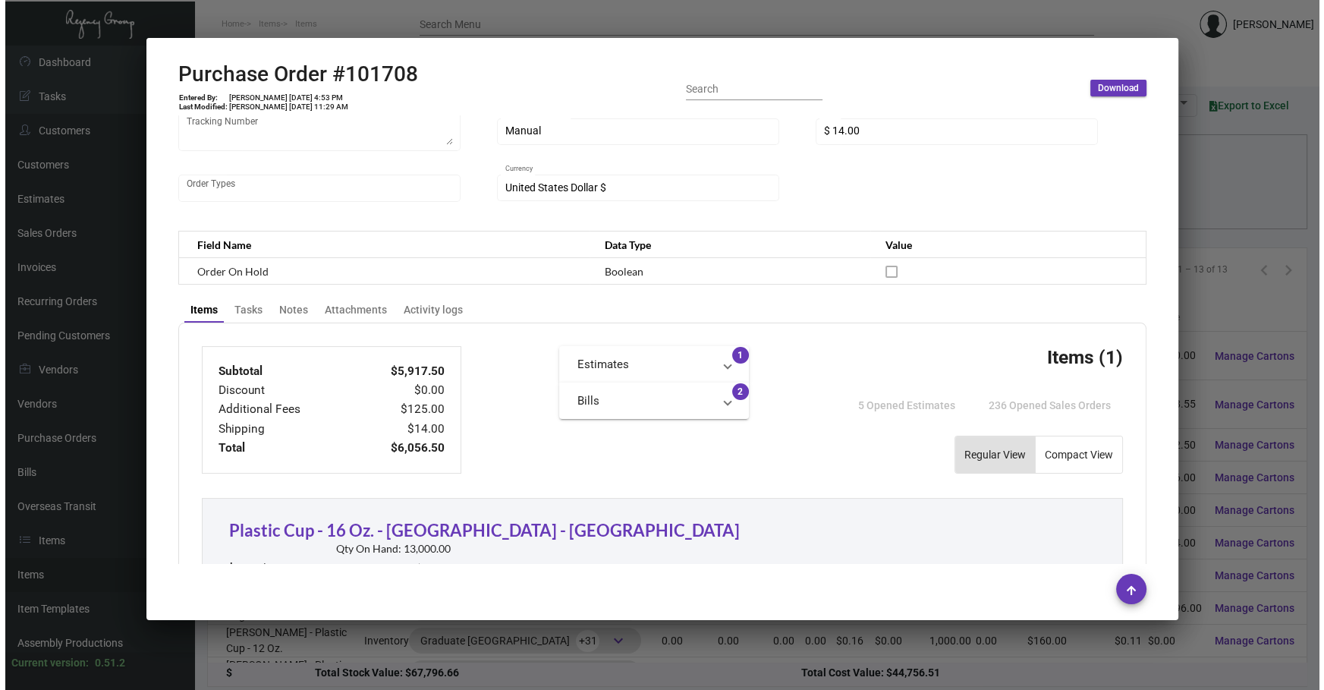
scroll to position [0, 0]
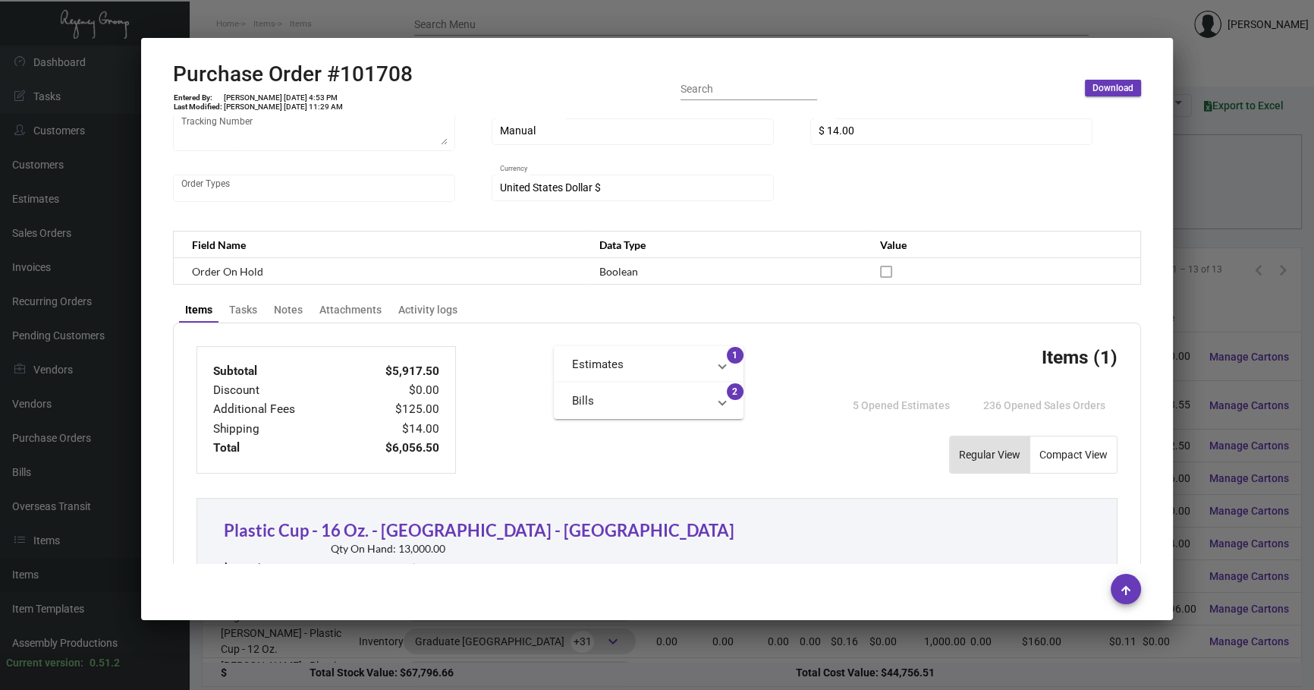
click at [661, 657] on div at bounding box center [657, 345] width 1314 height 690
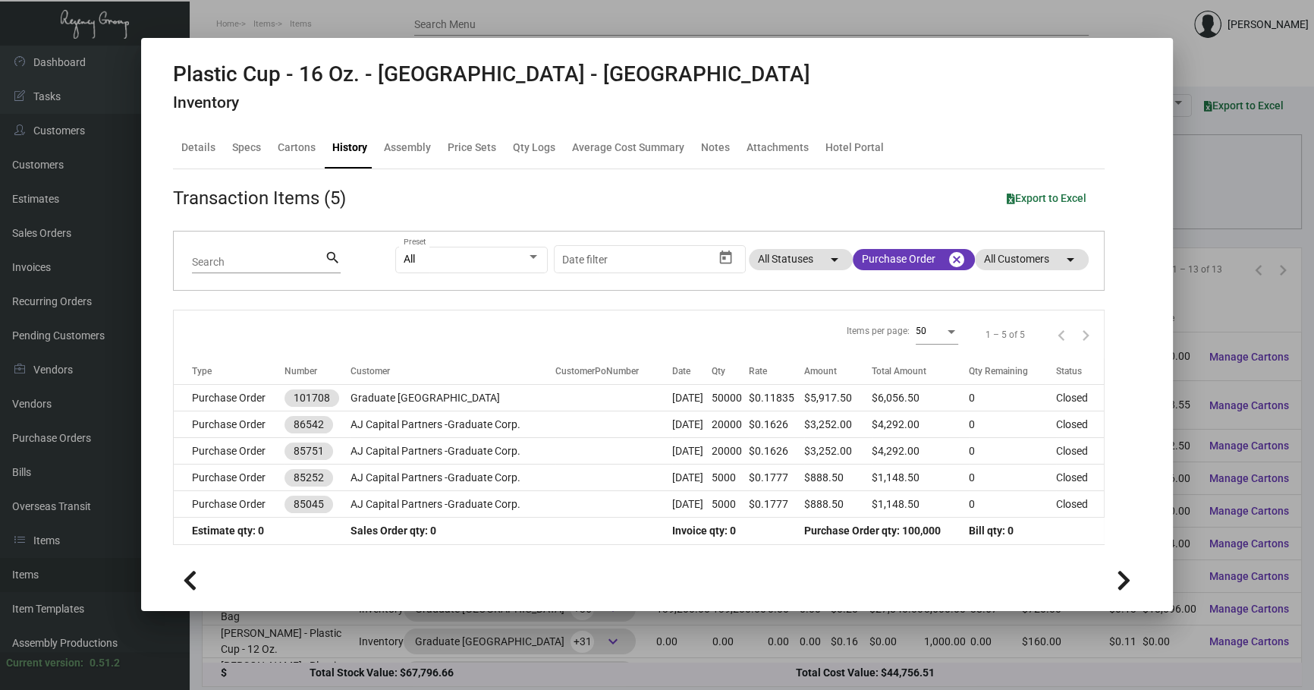
click at [1228, 165] on div at bounding box center [657, 345] width 1314 height 690
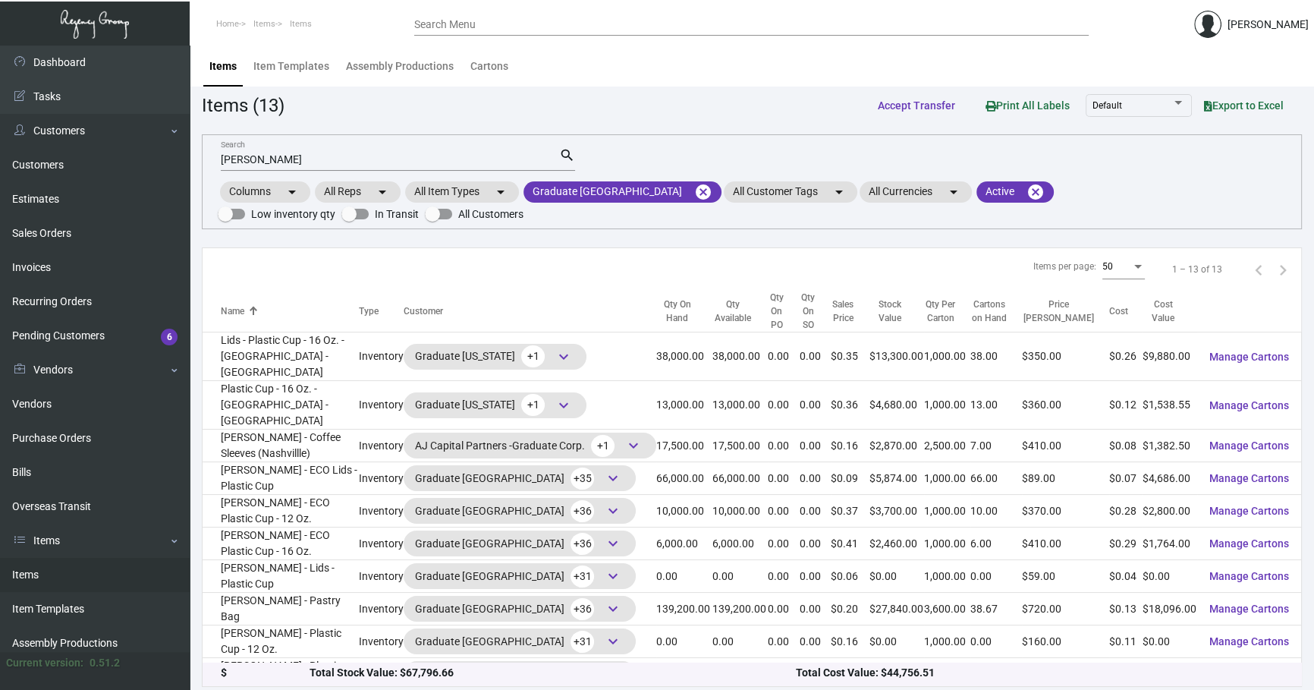
click at [1228, 165] on div "[PERSON_NAME] Search search Columns arrow_drop_down All Reps arrow_drop_down Al…" at bounding box center [752, 181] width 1100 height 95
click at [694, 186] on mat-icon "cancel" at bounding box center [703, 192] width 18 height 18
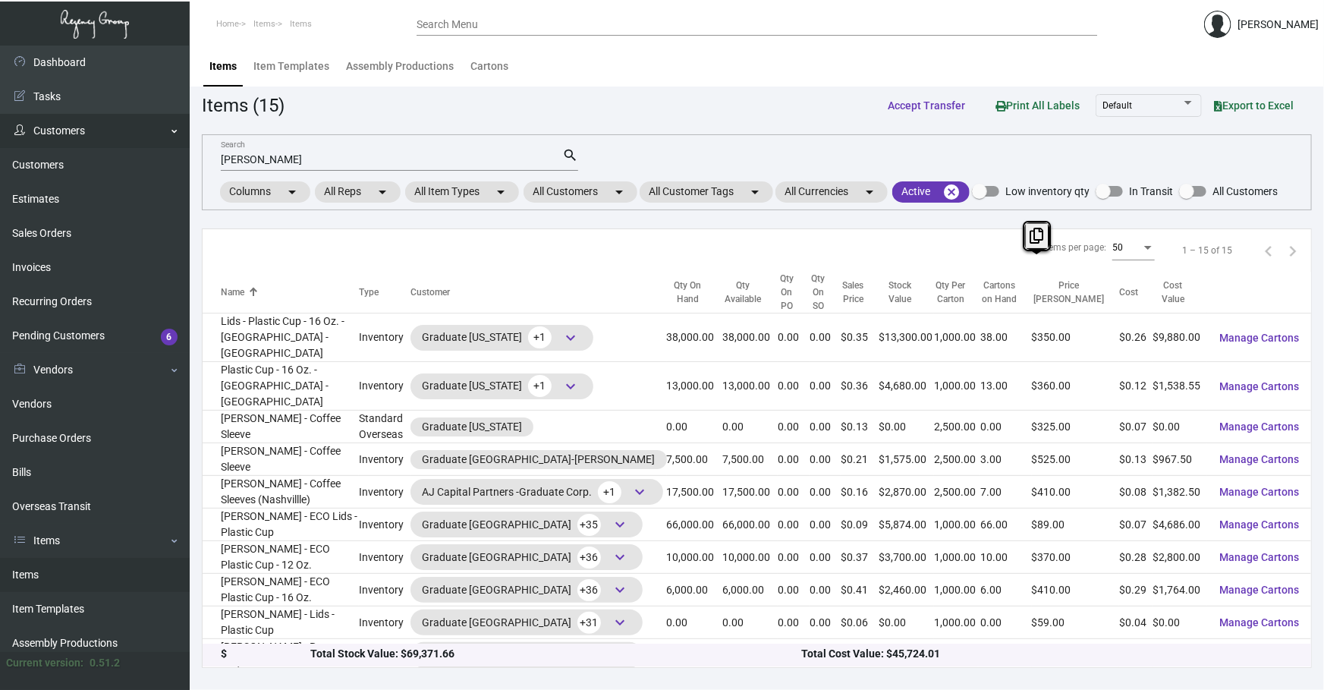
drag, startPoint x: 493, startPoint y: 159, endPoint x: 108, endPoint y: 135, distance: 385.4
click at [108, 135] on div "Dashboard Dashboard Tasks Customers Customers Estimates Sales Orders Invoices R…" at bounding box center [662, 368] width 1324 height 644
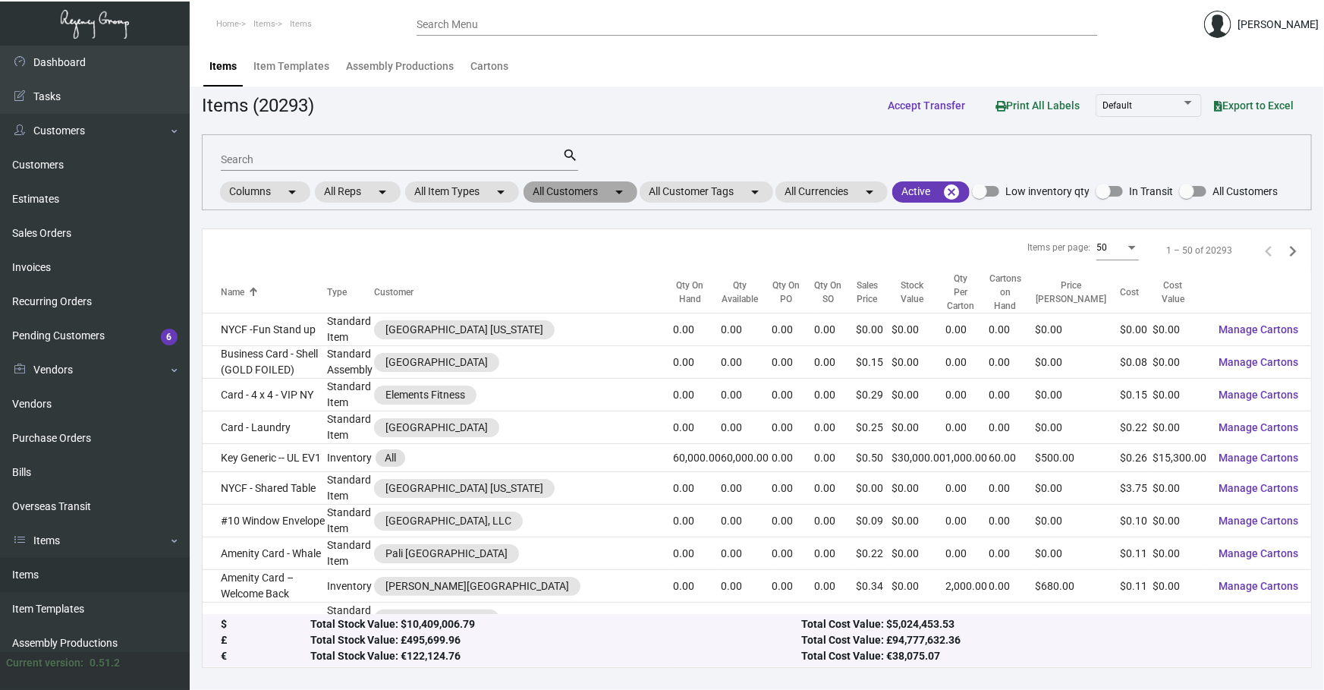
click at [567, 197] on mat-chip "All Customers arrow_drop_down" at bounding box center [580, 191] width 114 height 21
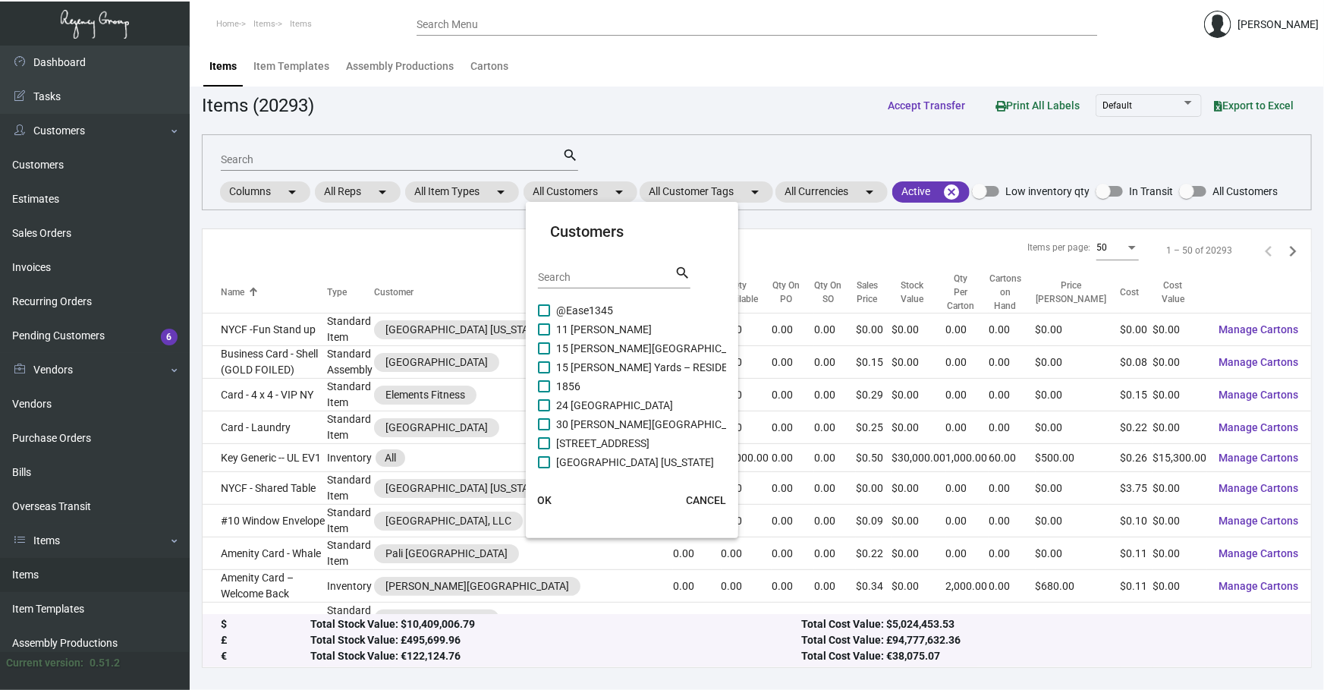
click at [598, 272] on input "Search" at bounding box center [606, 278] width 137 height 12
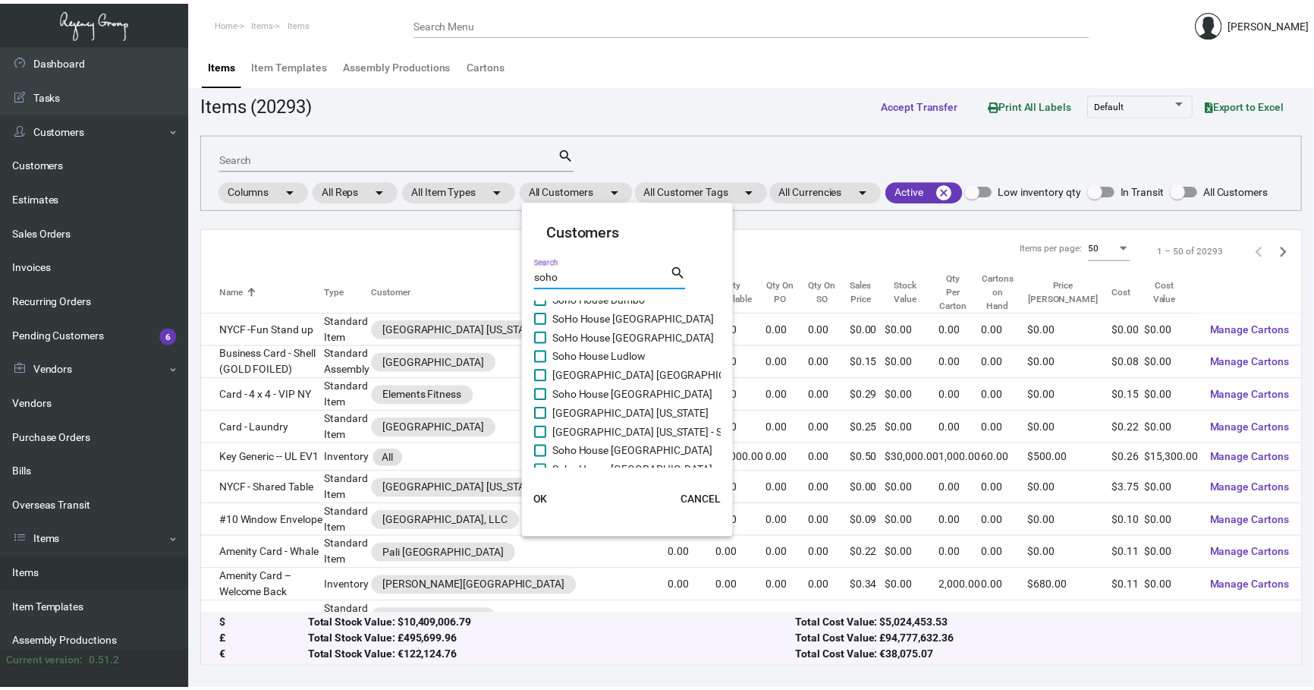
scroll to position [391, 0]
type input "soho"
click at [608, 354] on span "Soho House Ludlow" at bounding box center [603, 356] width 94 height 18
click at [544, 362] on input "Soho House Ludlow" at bounding box center [543, 362] width 1 height 1
checkbox input "true"
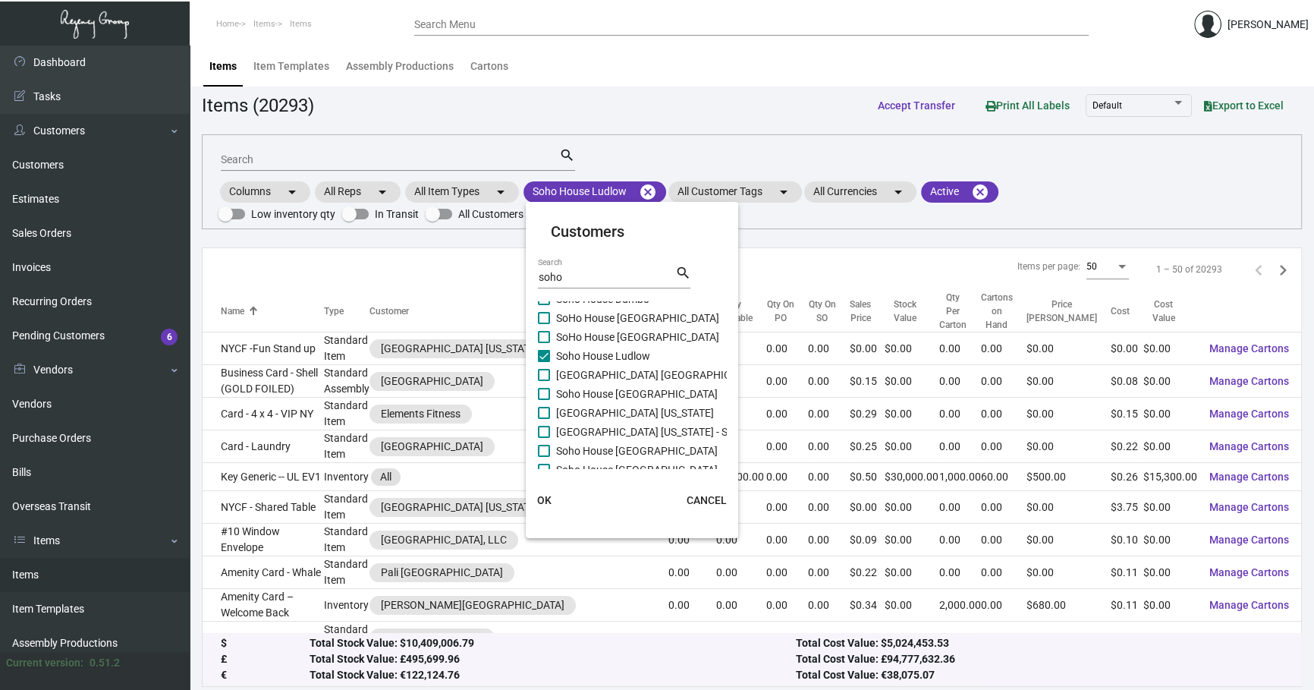
click at [540, 501] on span "OK" at bounding box center [544, 500] width 14 height 12
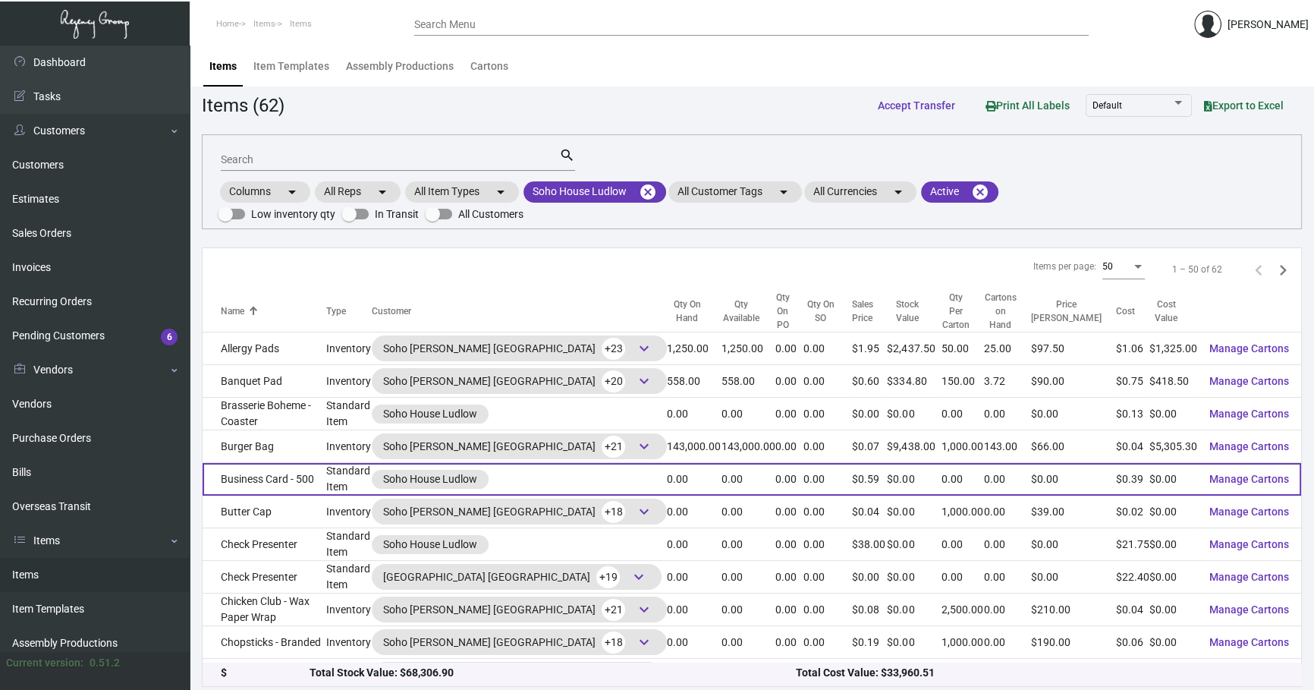
click at [298, 480] on td "Business Card - 500" at bounding box center [265, 479] width 124 height 33
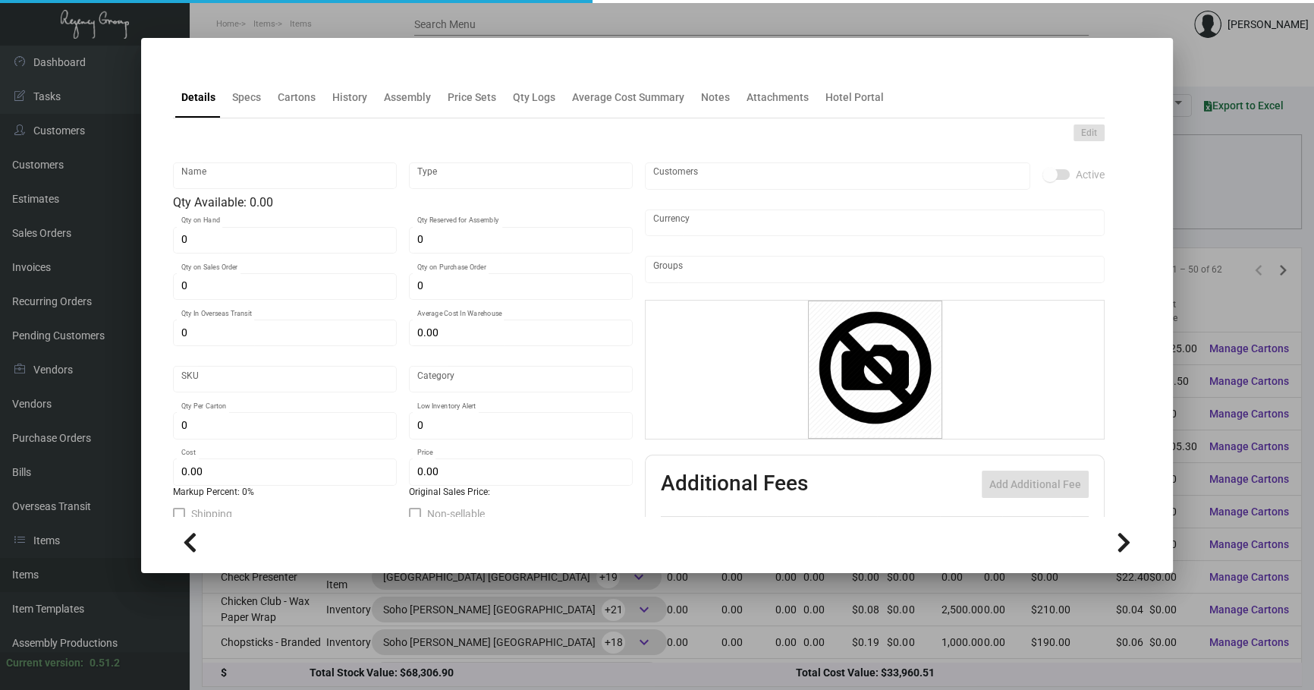
type input "Business Card - 500"
type input "Standard Item"
type input "$ 0.00"
type input "SHLDW-Business Card-94"
type input "Standard"
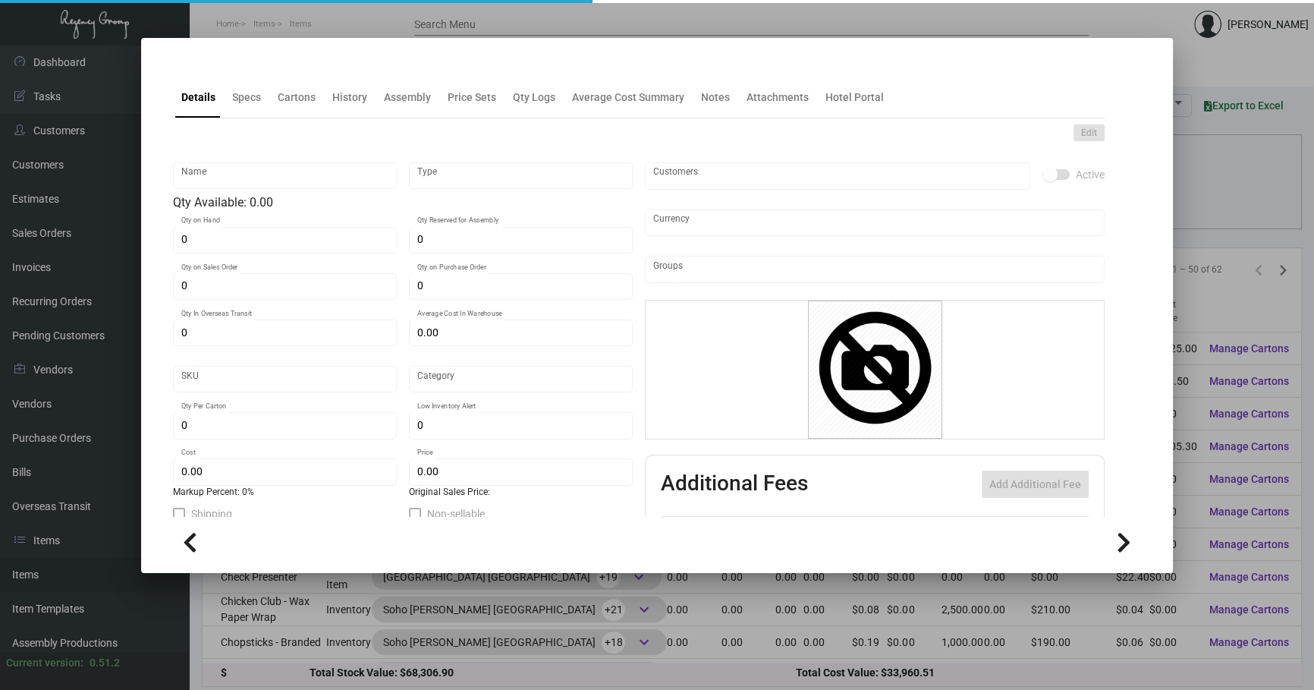
type input "$ 0.386"
type input "$ 0.59"
checkbox input "true"
type input "United States Dollar $"
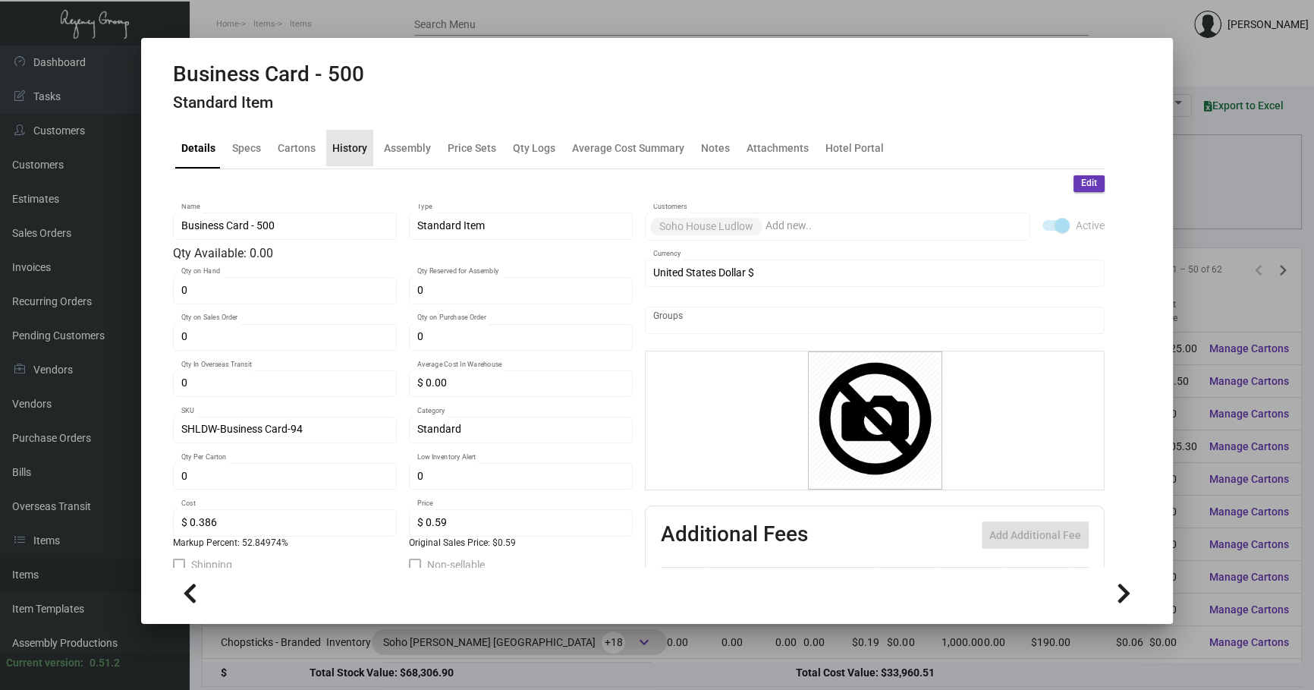
click at [341, 155] on div "History" at bounding box center [349, 148] width 35 height 16
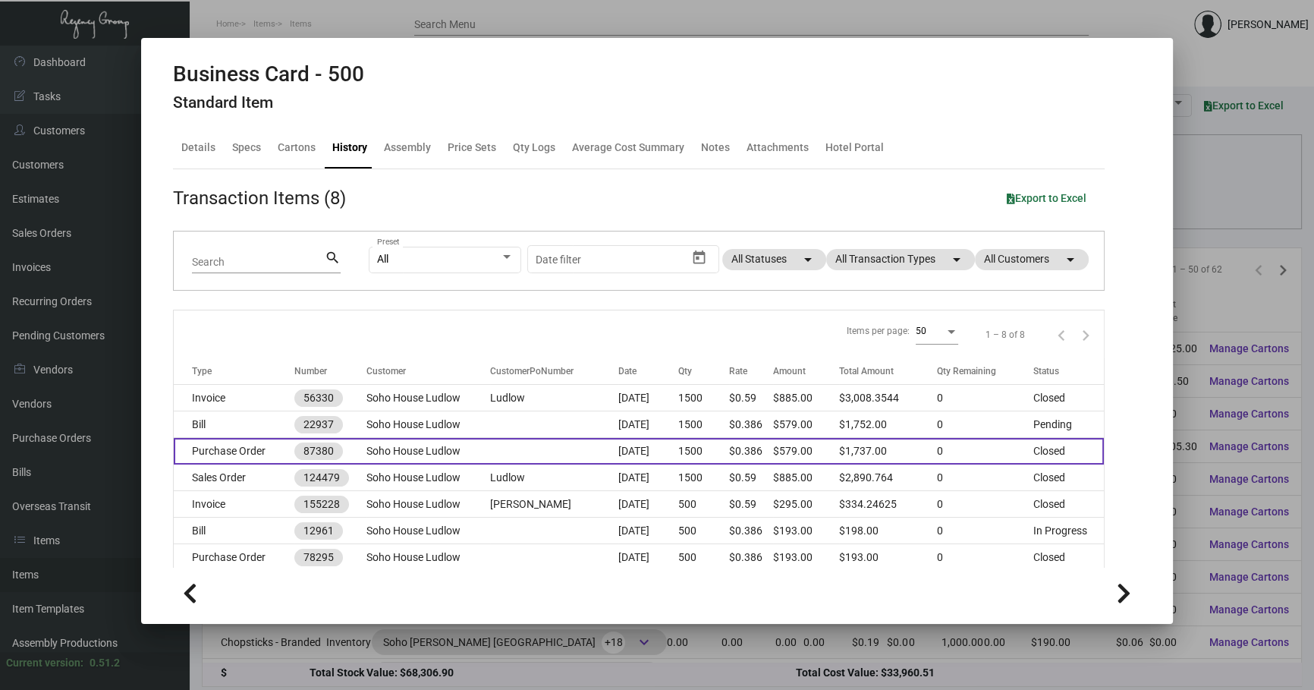
click at [592, 457] on td at bounding box center [554, 451] width 128 height 27
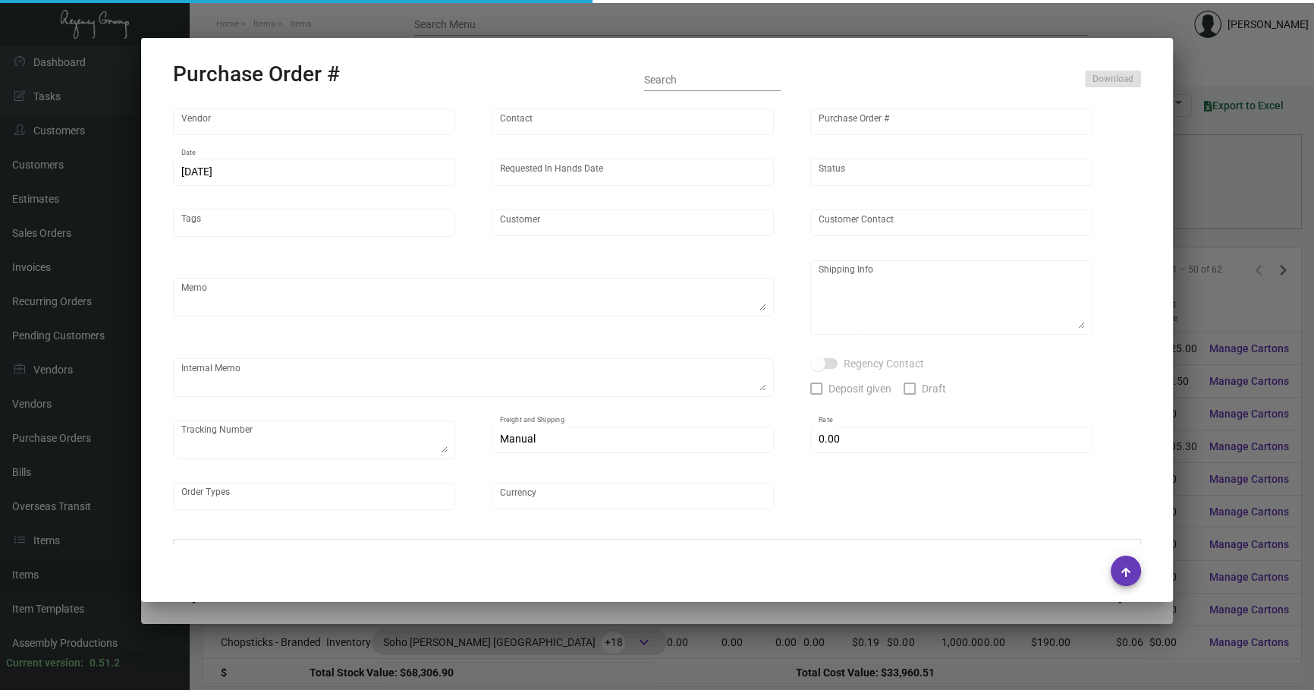
type input "Team Concept"
type input "[PERSON_NAME]"
type input "87380"
type input "[DATE]"
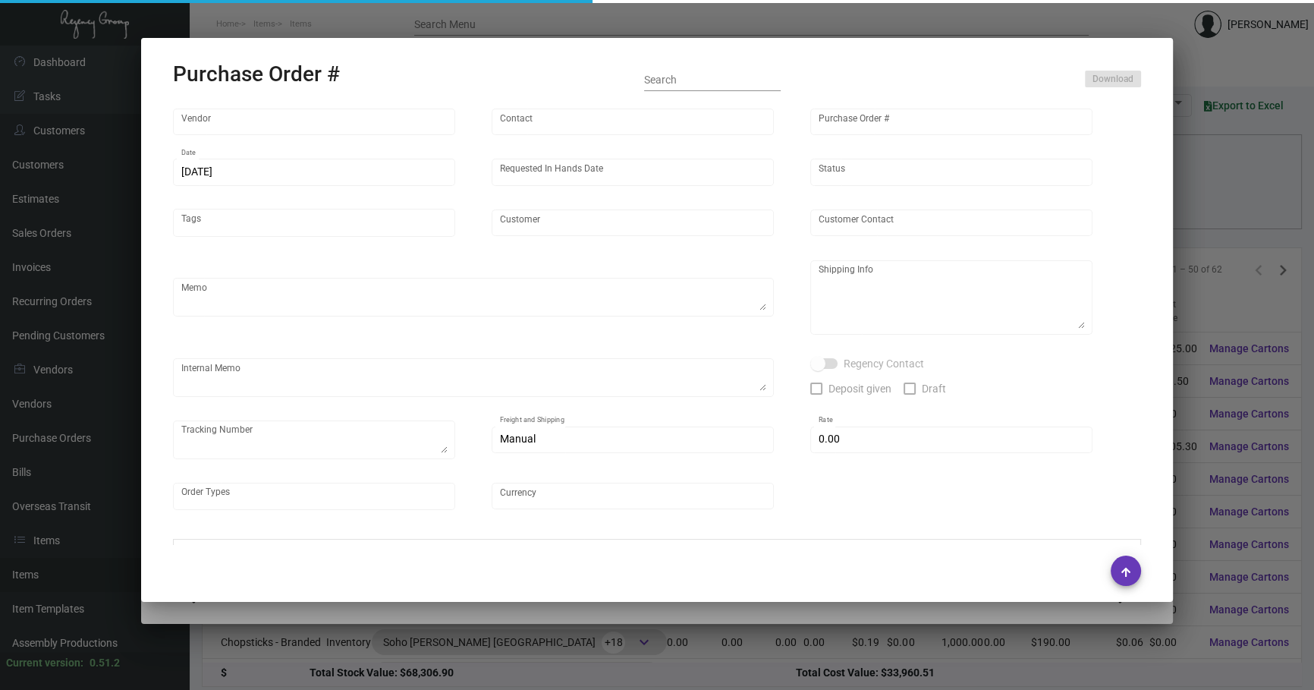
type input "Soho House Ludlow"
type input "[PERSON_NAME]"
type textarea "[GEOGRAPHIC_DATA] [GEOGRAPHIC_DATA] [PERSON_NAME] [STREET_ADDRESS][PERSON_NAME]…"
type input "$ 0.00"
type input "United States Dollar $"
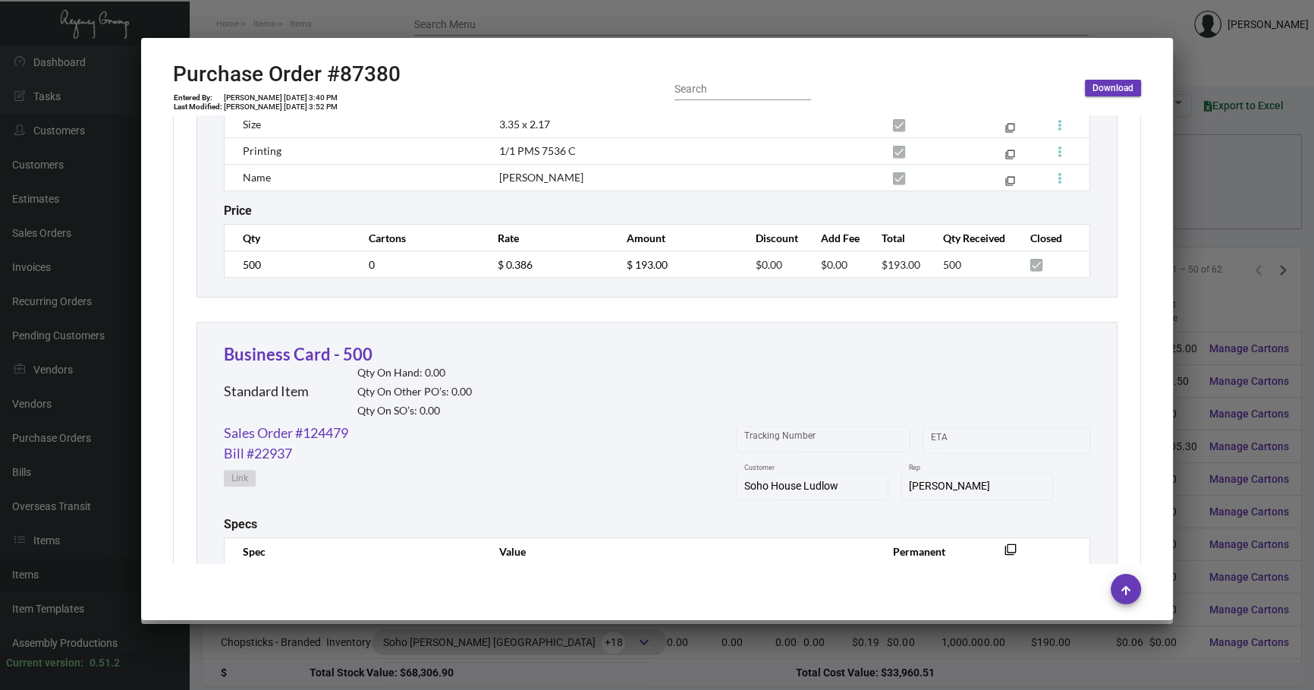
scroll to position [1103, 0]
